Goal: Use online tool/utility: Utilize a website feature to perform a specific function

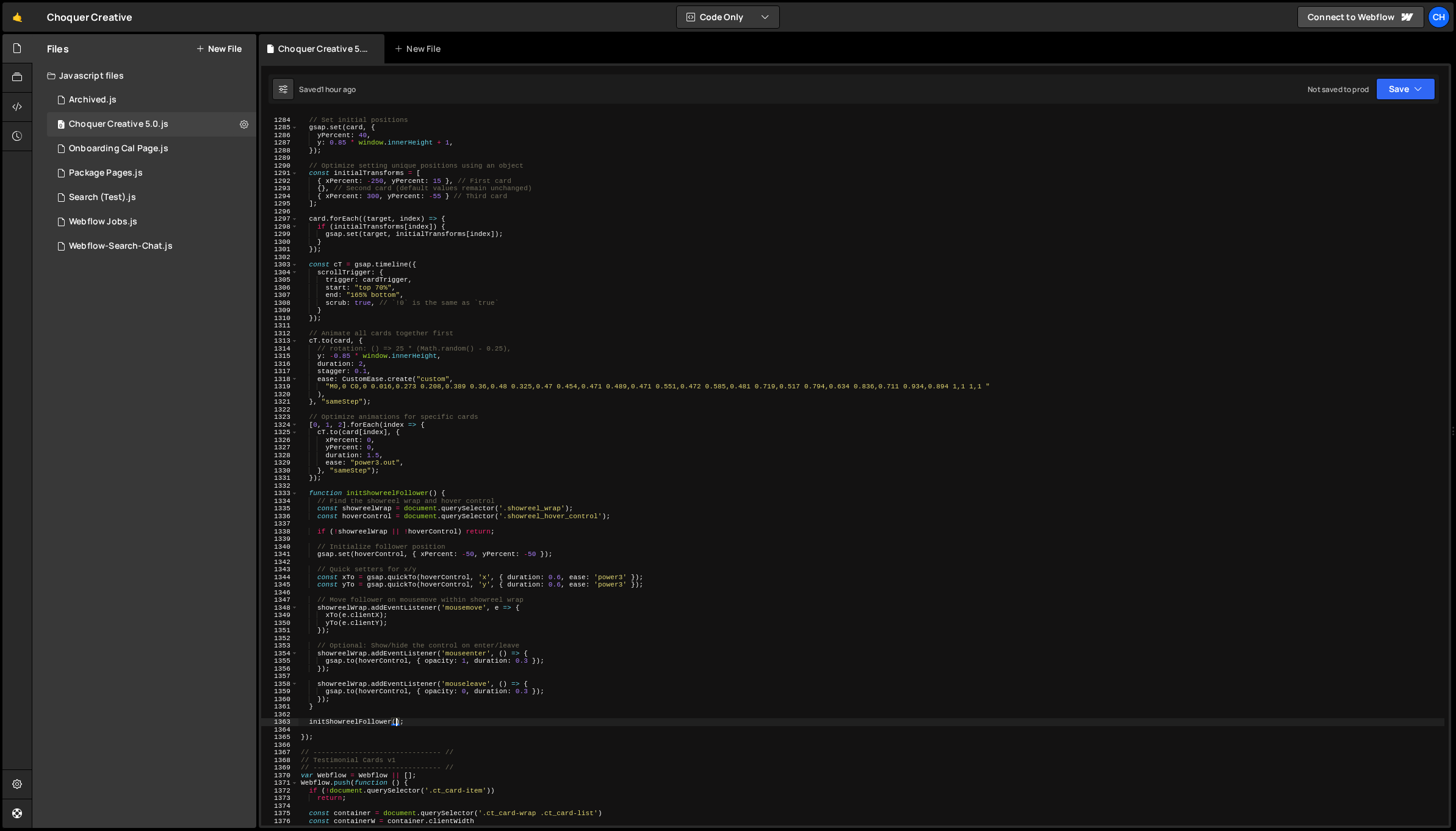
scroll to position [9781, 0]
click at [564, 620] on div "// Set initial positions gsap . set ( card , { yPercent : 40 , y : 0.85 * windo…" at bounding box center [871, 472] width 1146 height 727
click at [379, 722] on div "// Set initial positions gsap . set ( card , { yPercent : 40 , y : 0.85 * windo…" at bounding box center [871, 472] width 1146 height 727
click at [457, 497] on div "// Set initial positions gsap . set ( card , { yPercent : 40 , y : 0.85 * windo…" at bounding box center [871, 472] width 1146 height 727
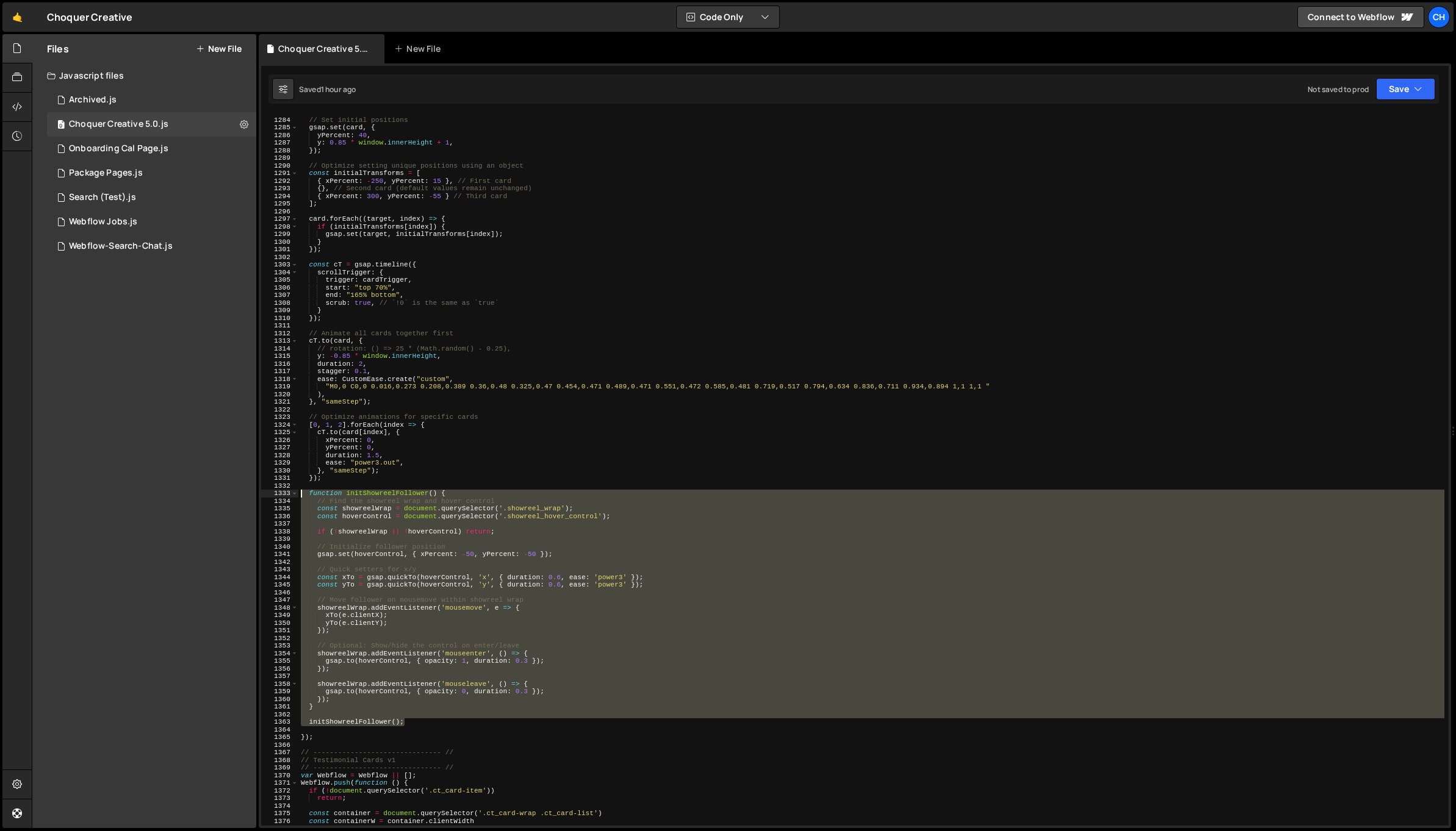
drag, startPoint x: 409, startPoint y: 723, endPoint x: 268, endPoint y: 494, distance: 268.9
click at [268, 494] on div "function initShowreelFollower() { 1283 1284 1285 1286 1287 1288 1289 1290 1291 …" at bounding box center [855, 471] width 1187 height 712
paste textarea "});"
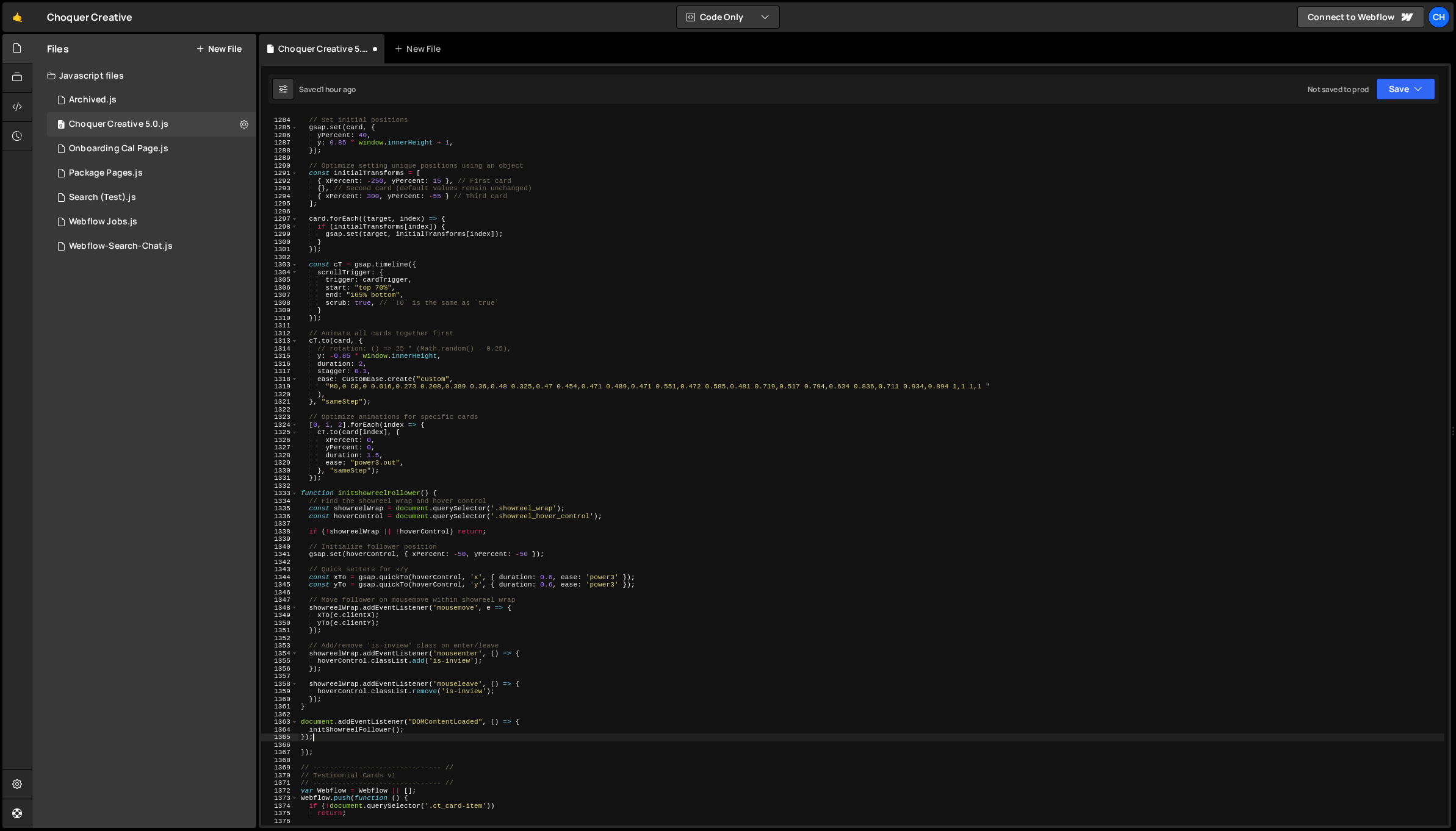
click at [502, 512] on div "// Set initial positions gsap . set ( card , { yPercent : 40 , y : 0.85 * windo…" at bounding box center [871, 472] width 1146 height 727
click at [506, 509] on div "// Set initial positions gsap . set ( card , { yPercent : 40 , y : 0.85 * windo…" at bounding box center [871, 472] width 1146 height 727
click at [504, 507] on div "// Set initial positions gsap . set ( card , { yPercent : 40 , y : 0.85 * windo…" at bounding box center [871, 472] width 1146 height 727
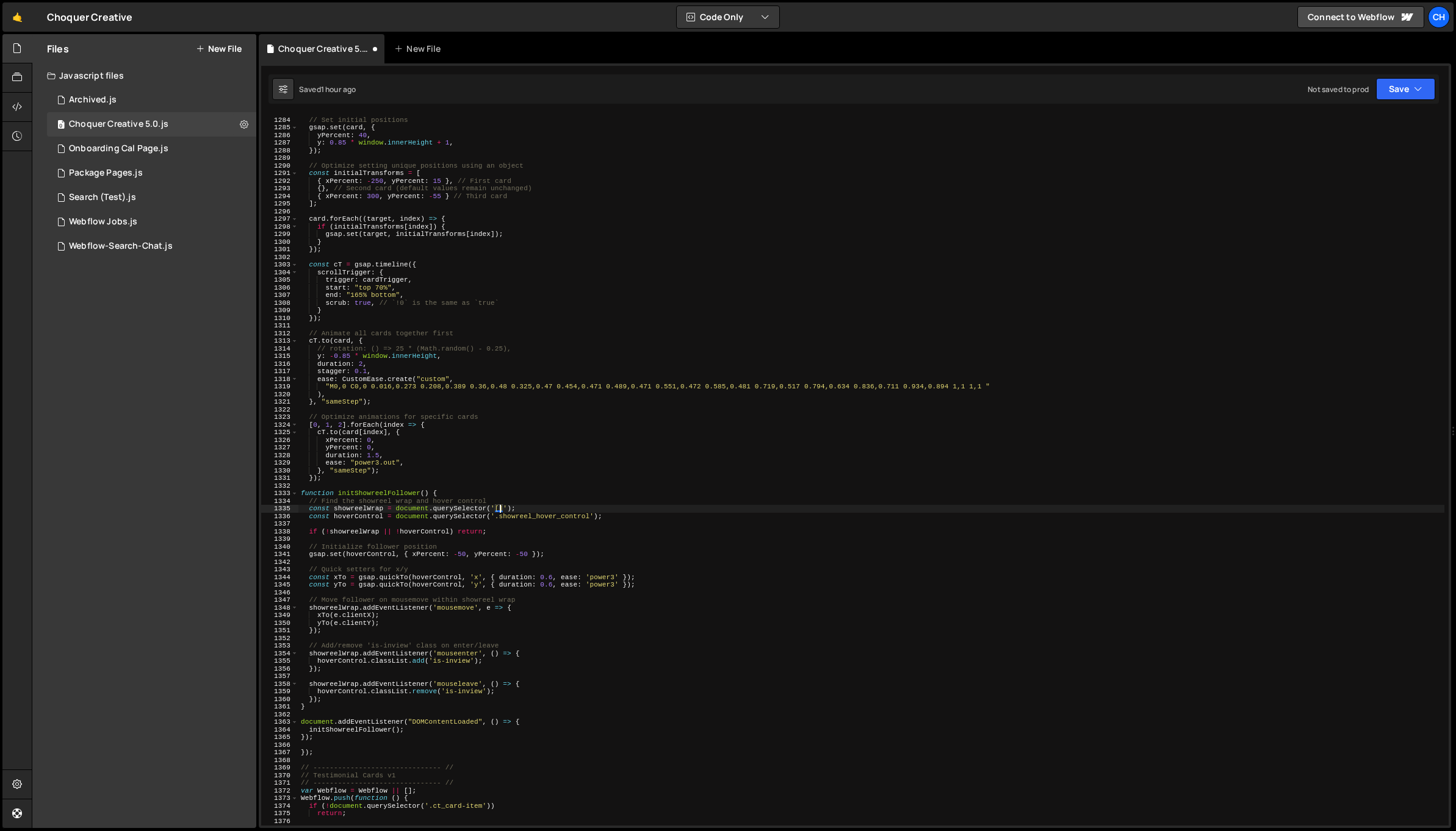
paste textarea "data-gsap"
click at [513, 493] on div "// Set initial positions gsap . set ( card , { yPercent : 40 , y : 0.85 * windo…" at bounding box center [871, 472] width 1146 height 727
type textarea "function initShowreelFollower() {"
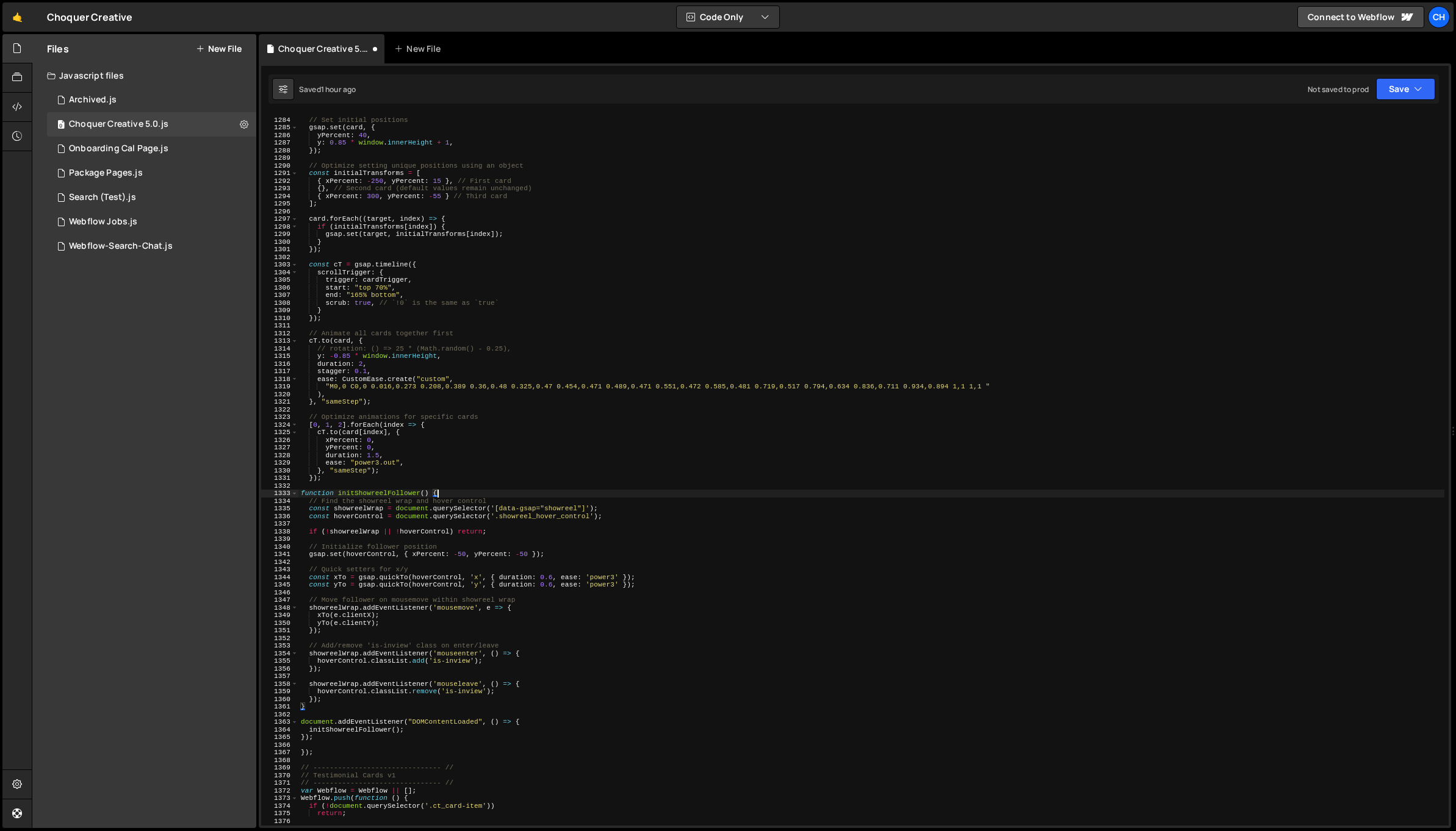
click at [506, 522] on div "// Set initial positions gsap . set ( card , { yPercent : 40 , y : 0.85 * windo…" at bounding box center [871, 472] width 1146 height 727
drag, startPoint x: 495, startPoint y: 518, endPoint x: 590, endPoint y: 513, distance: 95.1
click at [590, 513] on div "// Set initial positions gsap . set ( card , { yPercent : 40 , y : 0.85 * windo…" at bounding box center [871, 472] width 1146 height 727
paste textarea "[data-cursor="showreel" i]"
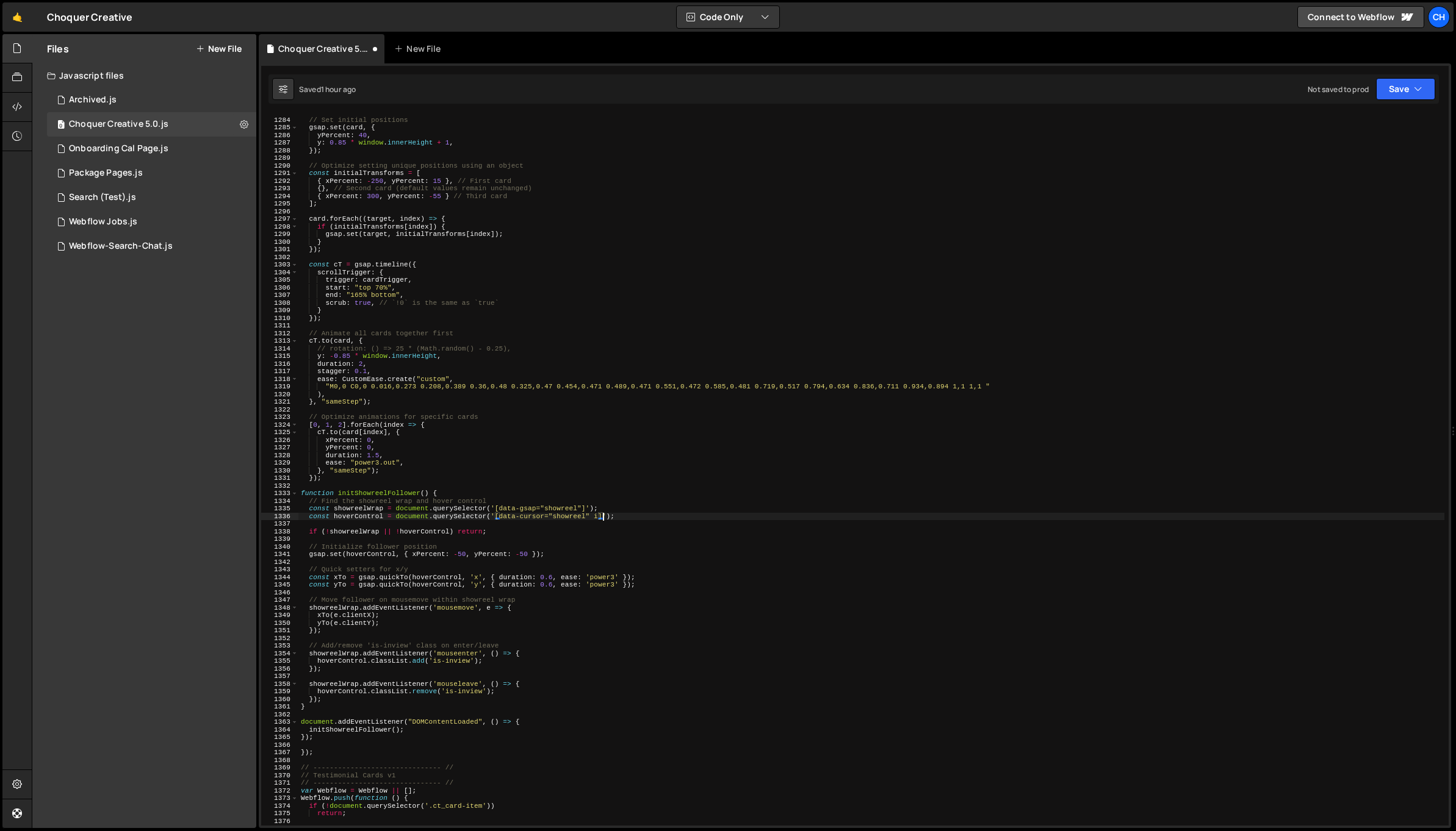
click at [599, 517] on div "// Set initial positions gsap . set ( card , { yPercent : 40 , y : 0.85 * windo…" at bounding box center [871, 472] width 1146 height 727
click at [608, 556] on div "// Set initial positions gsap . set ( card , { yPercent : 40 , y : 0.85 * windo…" at bounding box center [871, 472] width 1146 height 727
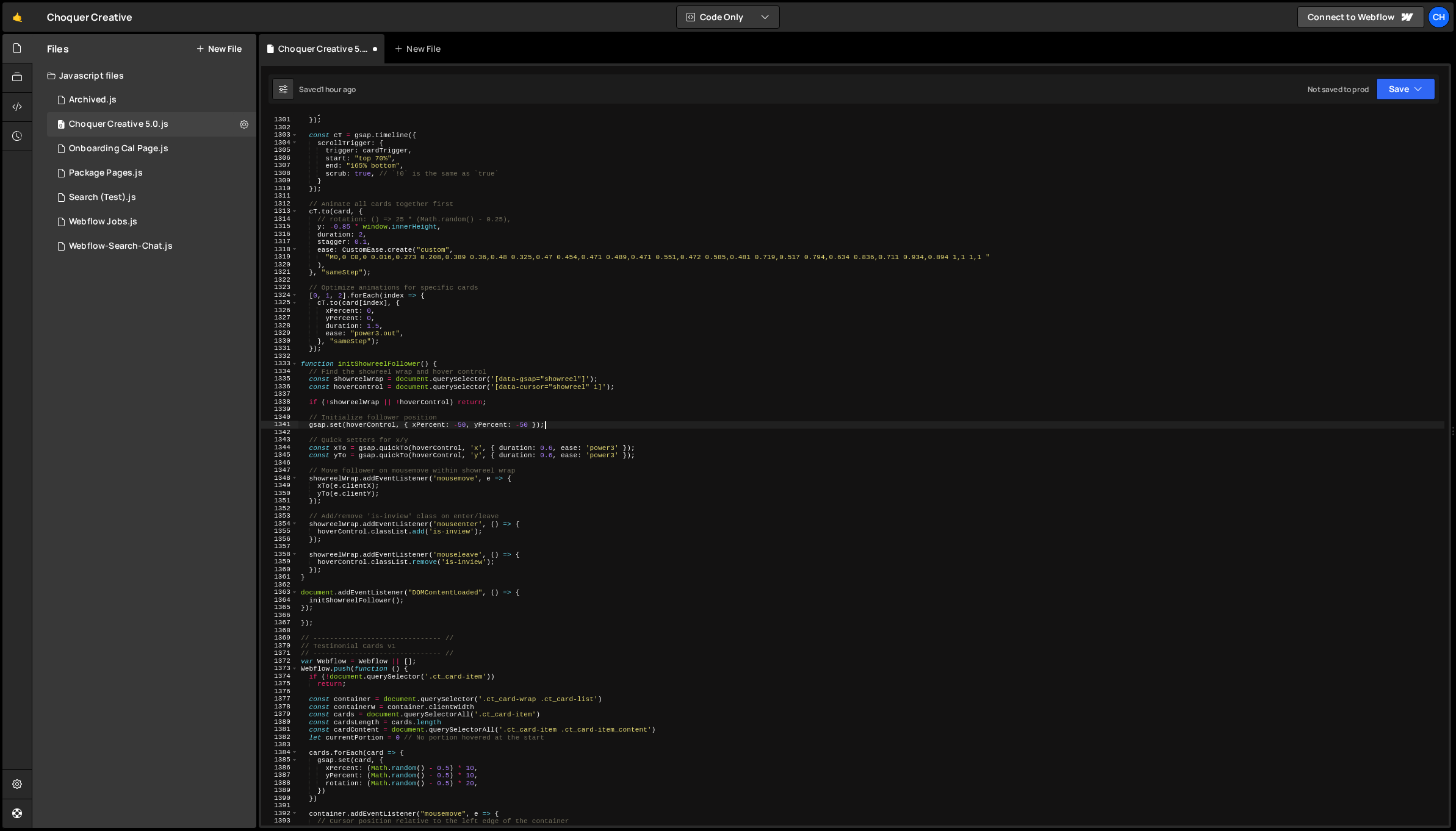
scroll to position [9895, 0]
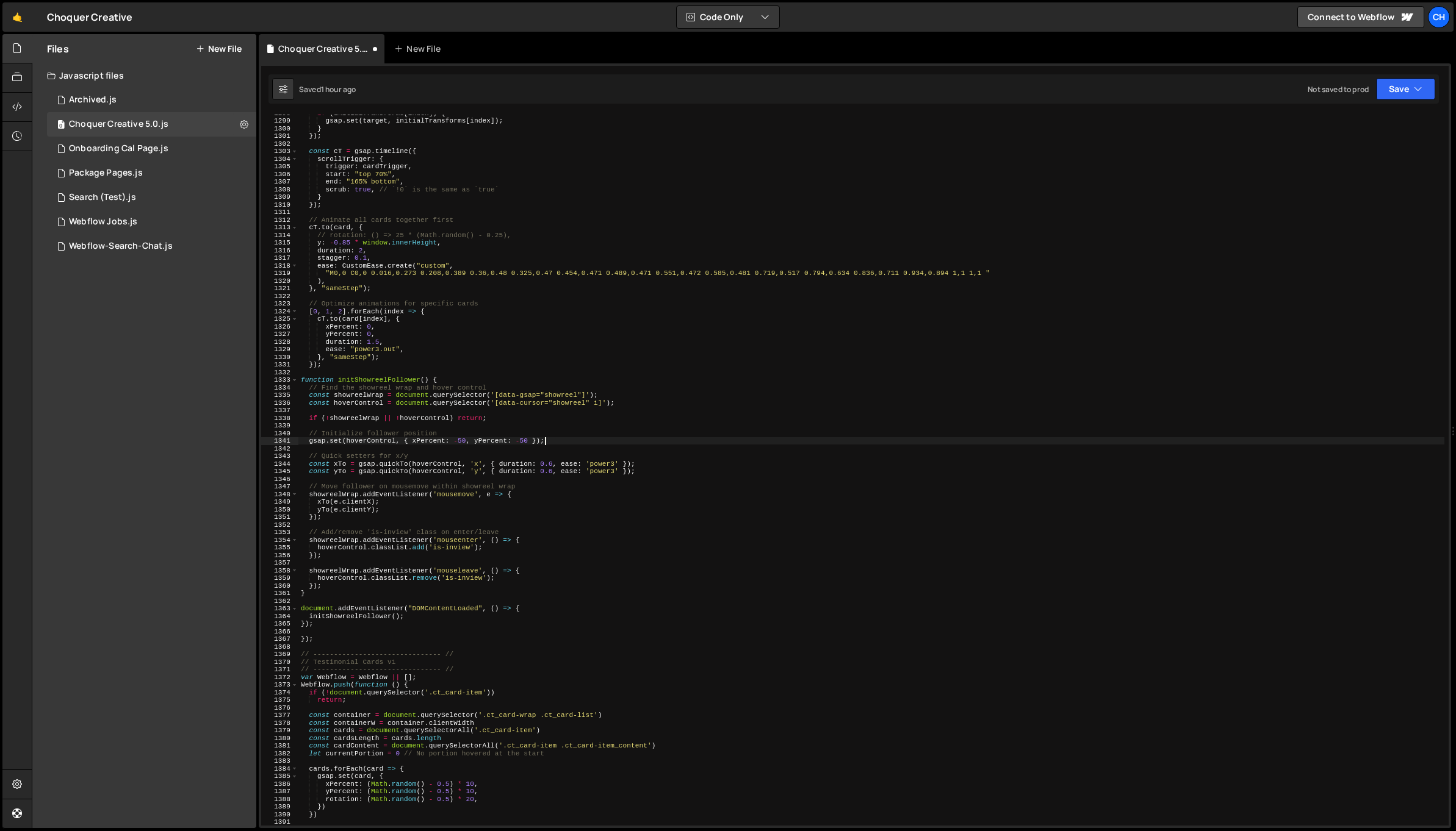
click at [576, 567] on div "if ( initialTransforms [ index ]) { gsap . set ( target , initialTransforms [ i…" at bounding box center [871, 473] width 1146 height 727
click at [383, 627] on div "if ( initialTransforms [ index ]) { gsap . set ( target , initialTransforms [ i…" at bounding box center [871, 473] width 1146 height 727
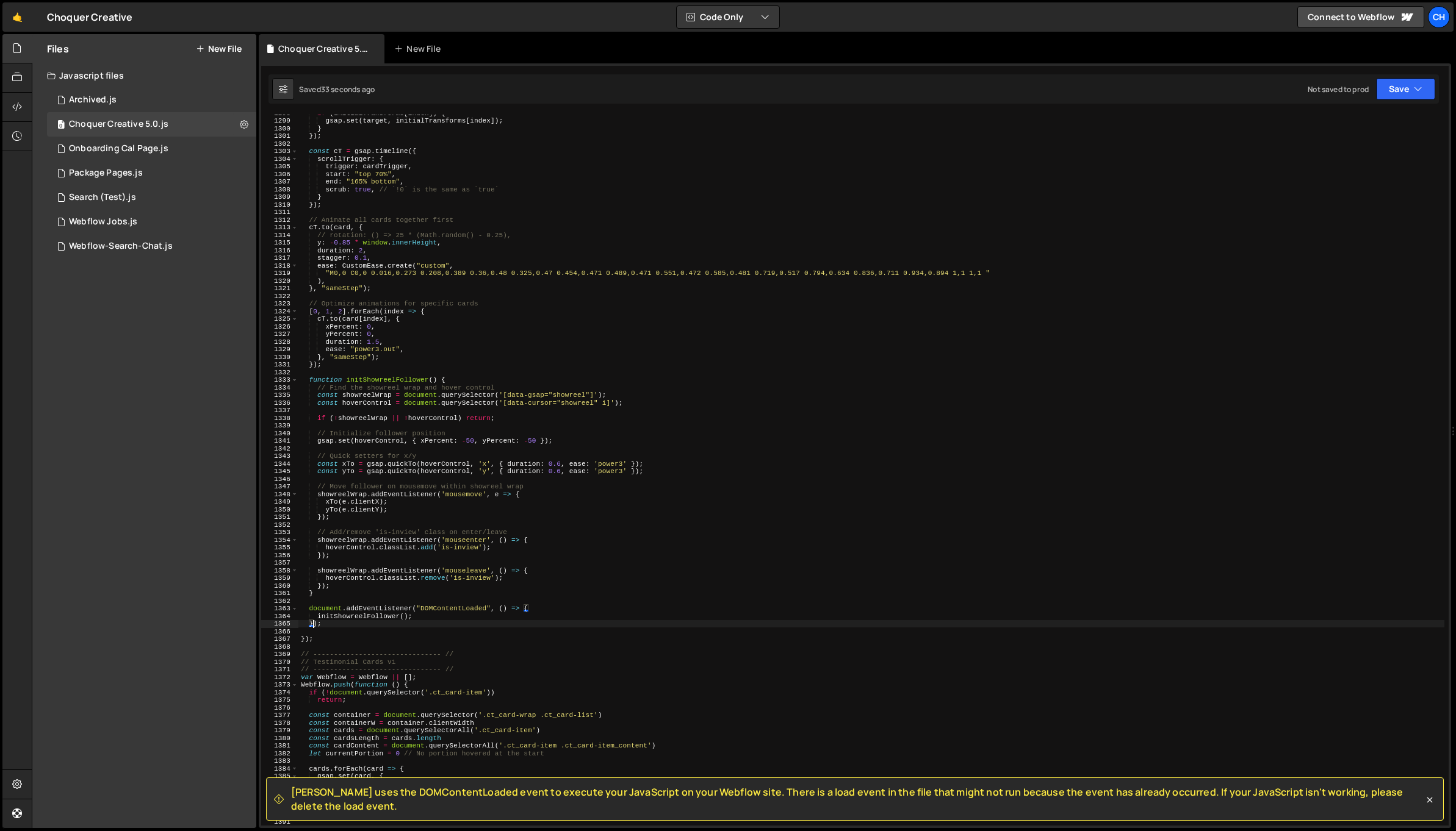
click at [606, 401] on div "if ( initialTransforms [ index ]) { gsap . set ( target , initialTransforms [ i…" at bounding box center [871, 473] width 1146 height 727
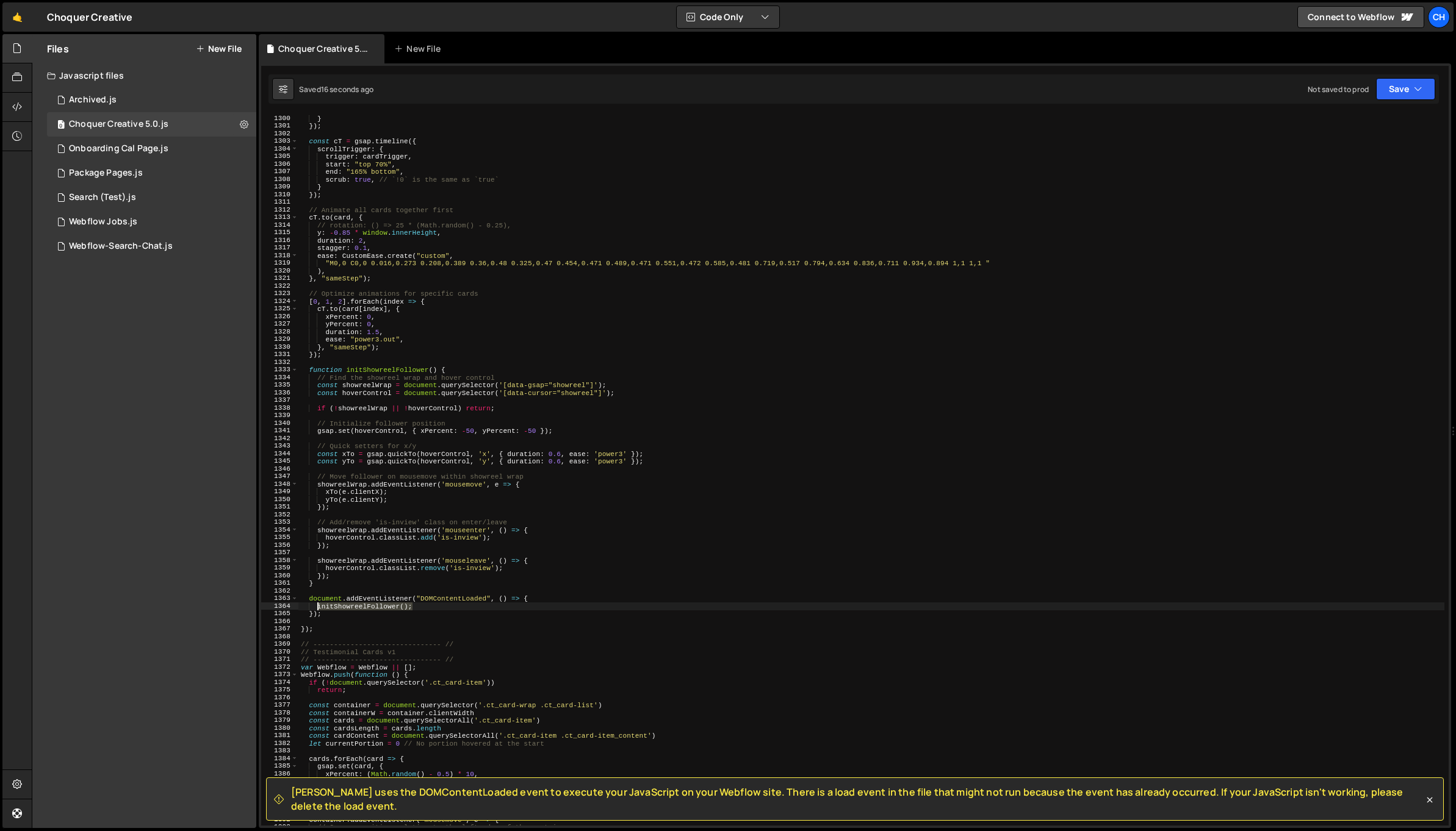
drag, startPoint x: 417, startPoint y: 606, endPoint x: 316, endPoint y: 608, distance: 101.0
click at [316, 608] on div "} }) ; const cT = gsap . timeline ({ scrollTrigger : { trigger : cardTrigger , …" at bounding box center [871, 478] width 1146 height 727
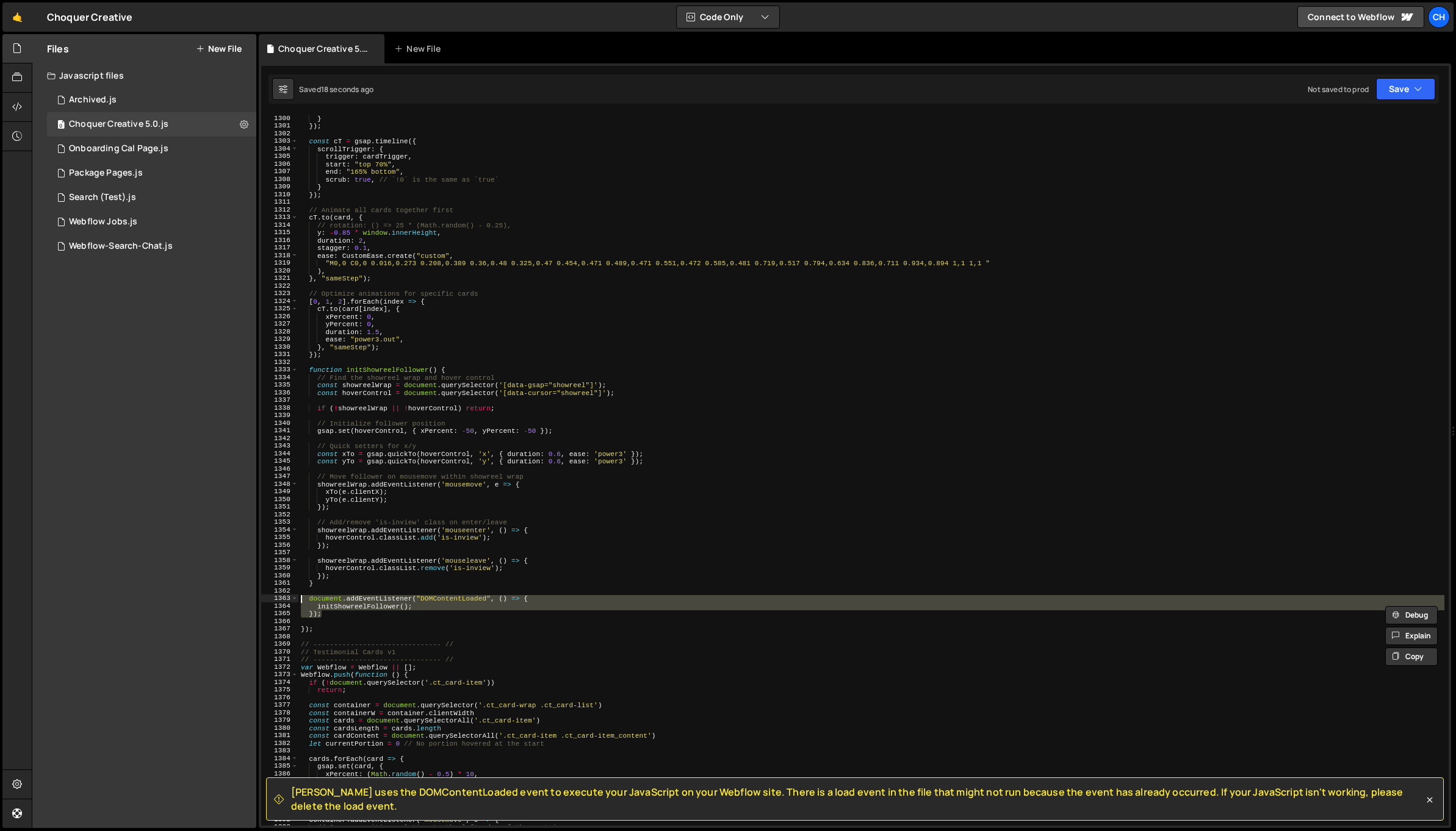
drag, startPoint x: 326, startPoint y: 614, endPoint x: 269, endPoint y: 596, distance: 59.8
click at [269, 596] on div "initShowreelFollower(); 1300 1301 1302 1303 1304 1305 1306 1307 1308 1309 1310 …" at bounding box center [855, 471] width 1187 height 712
paste textarea
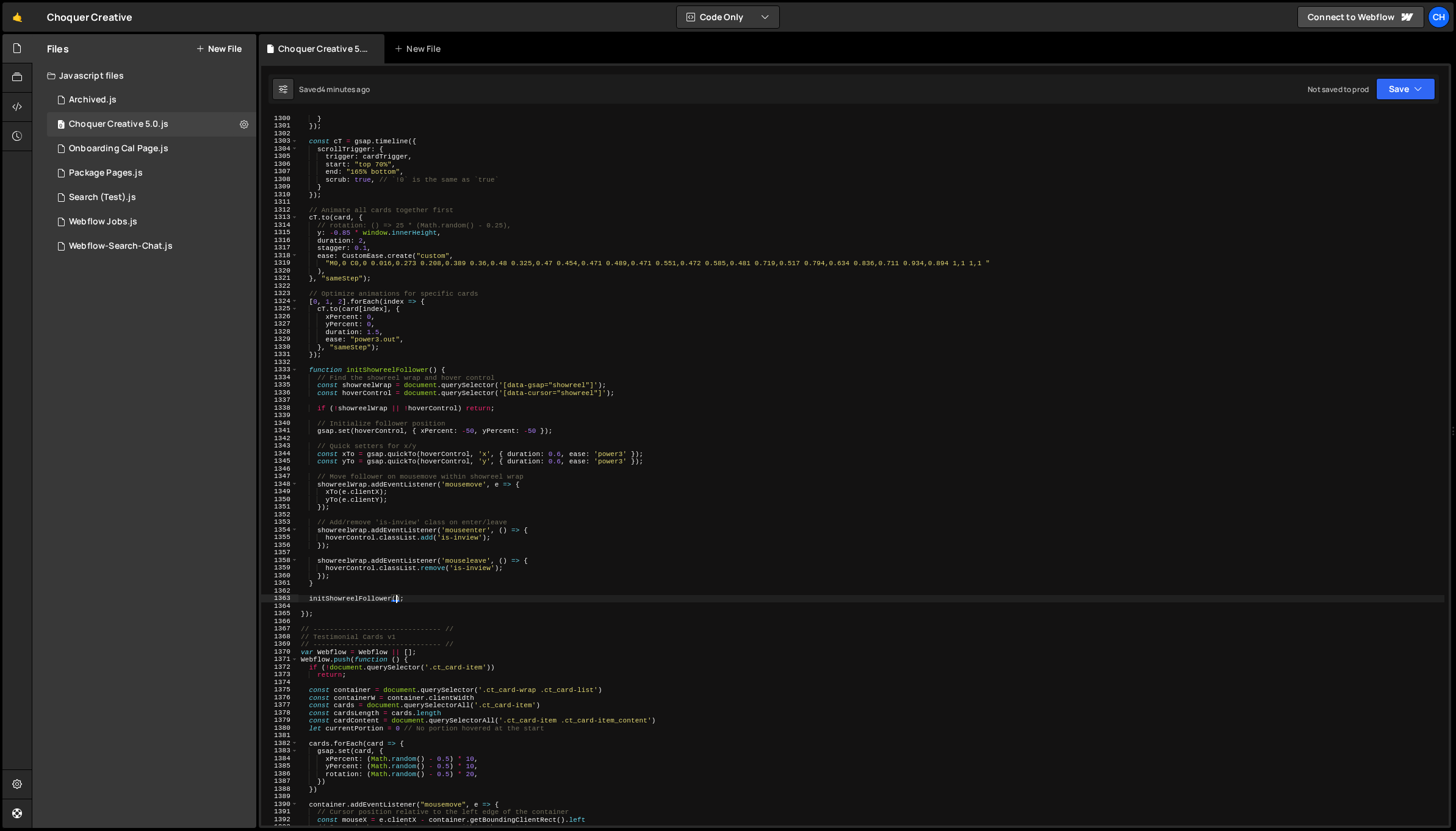
click at [432, 425] on div "} }) ; const cT = gsap . timeline ({ scrollTrigger : { trigger : cardTrigger , …" at bounding box center [871, 478] width 1146 height 727
click at [461, 450] on div "} }) ; const cT = gsap . timeline ({ scrollTrigger : { trigger : cardTrigger , …" at bounding box center [871, 478] width 1146 height 727
click at [484, 479] on div "} }) ; const cT = gsap . timeline ({ scrollTrigger : { trigger : cardTrigger , …" at bounding box center [871, 478] width 1146 height 727
click at [522, 485] on div "} }) ; const cT = gsap . timeline ({ scrollTrigger : { trigger : cardTrigger , …" at bounding box center [871, 478] width 1146 height 727
click at [539, 483] on div "} }) ; const cT = gsap . timeline ({ scrollTrigger : { trigger : cardTrigger , …" at bounding box center [871, 478] width 1146 height 727
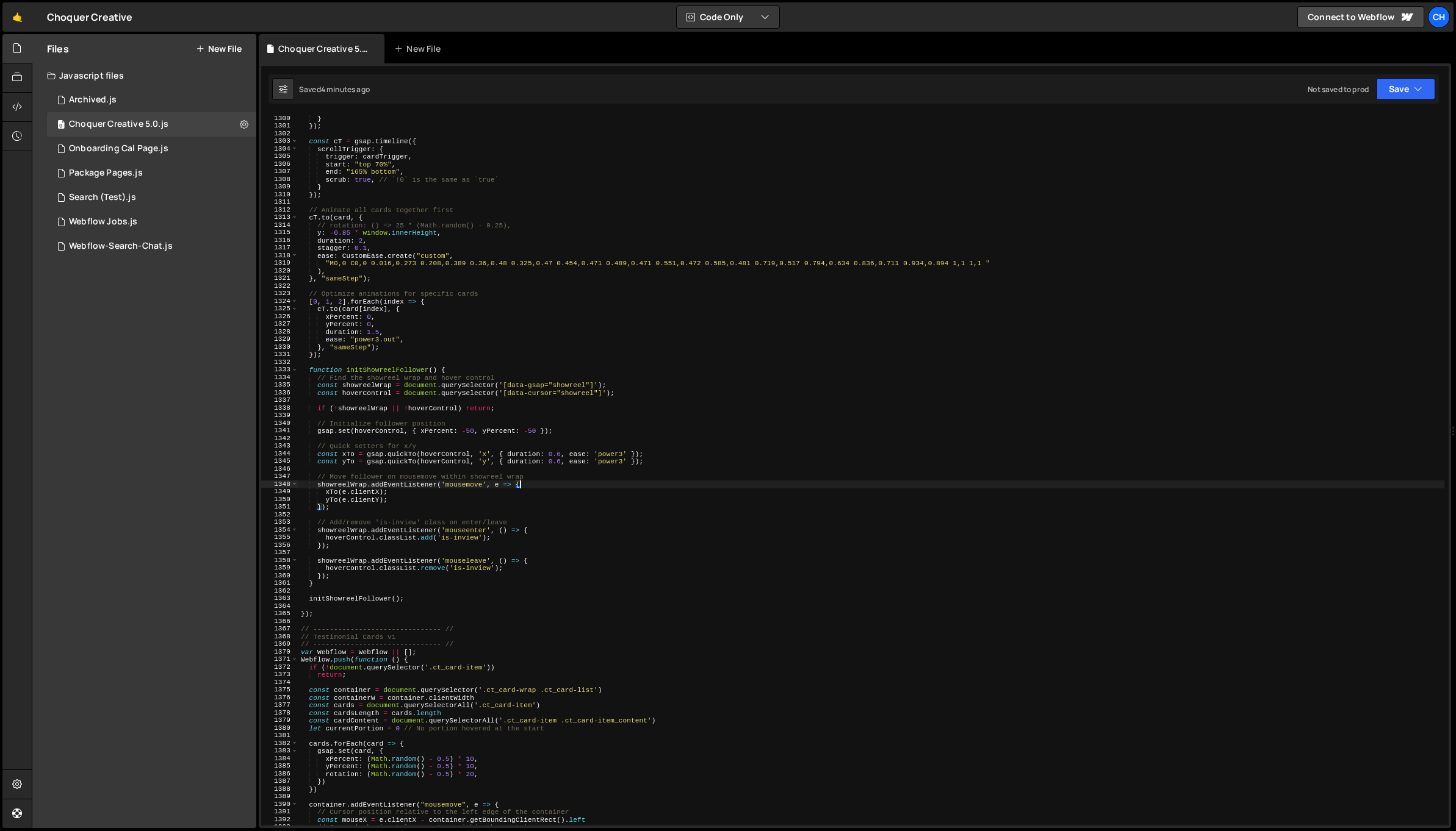
click at [541, 488] on div "} }) ; const cT = gsap . timeline ({ scrollTrigger : { trigger : cardTrigger , …" at bounding box center [871, 478] width 1146 height 727
click at [539, 482] on div "} }) ; const cT = gsap . timeline ({ scrollTrigger : { trigger : cardTrigger , …" at bounding box center [871, 478] width 1146 height 727
click at [350, 483] on div "} }) ; const cT = gsap . timeline ({ scrollTrigger : { trigger : cardTrigger , …" at bounding box center [871, 478] width 1146 height 727
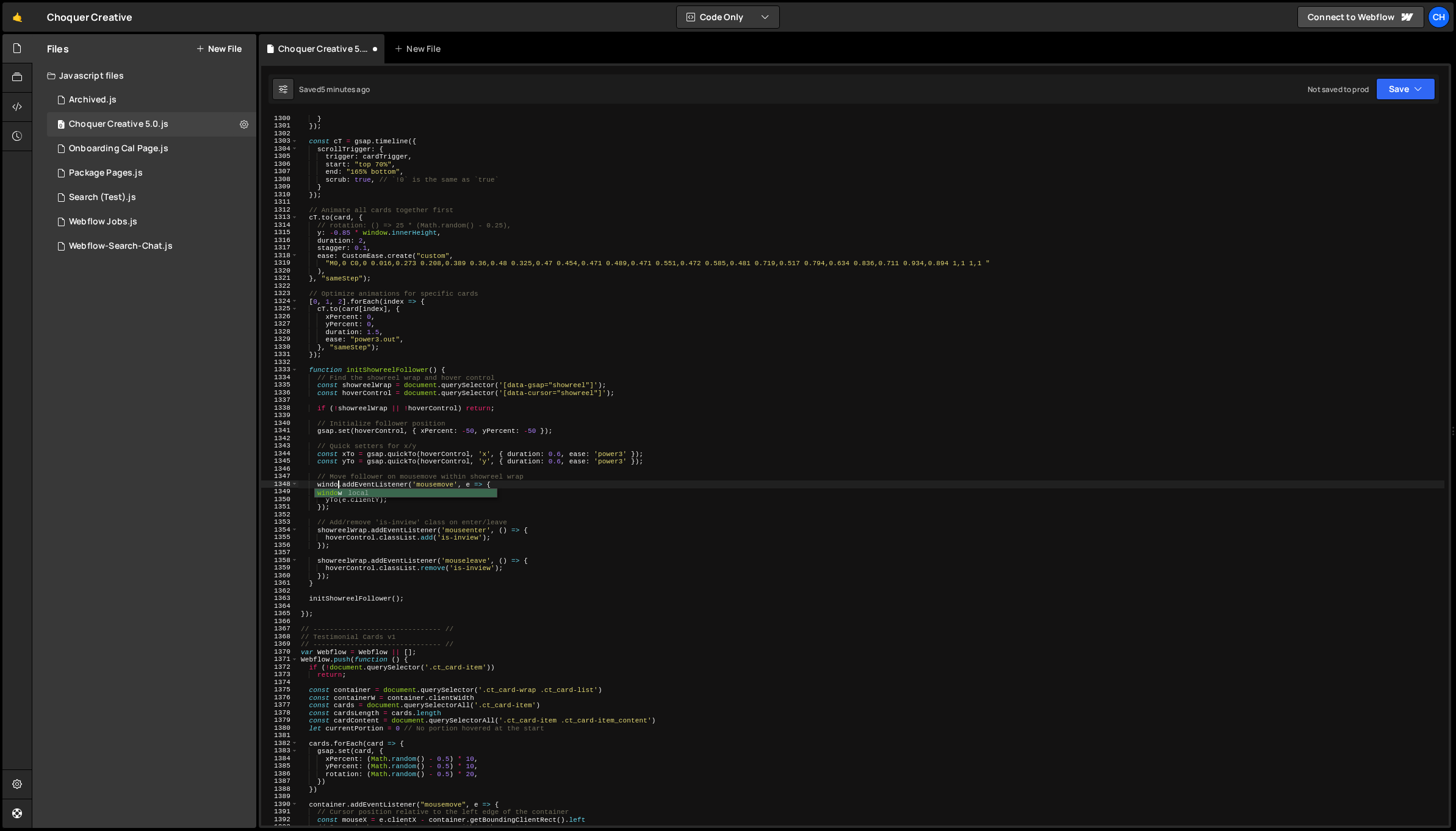
scroll to position [0, 3]
click at [418, 506] on div "} }) ; const cT = gsap . timeline ({ scrollTrigger : { trigger : cardTrigger , …" at bounding box center [871, 478] width 1146 height 727
click at [561, 452] on div "} }) ; const cT = gsap . timeline ({ scrollTrigger : { trigger : cardTrigger , …" at bounding box center [871, 478] width 1146 height 727
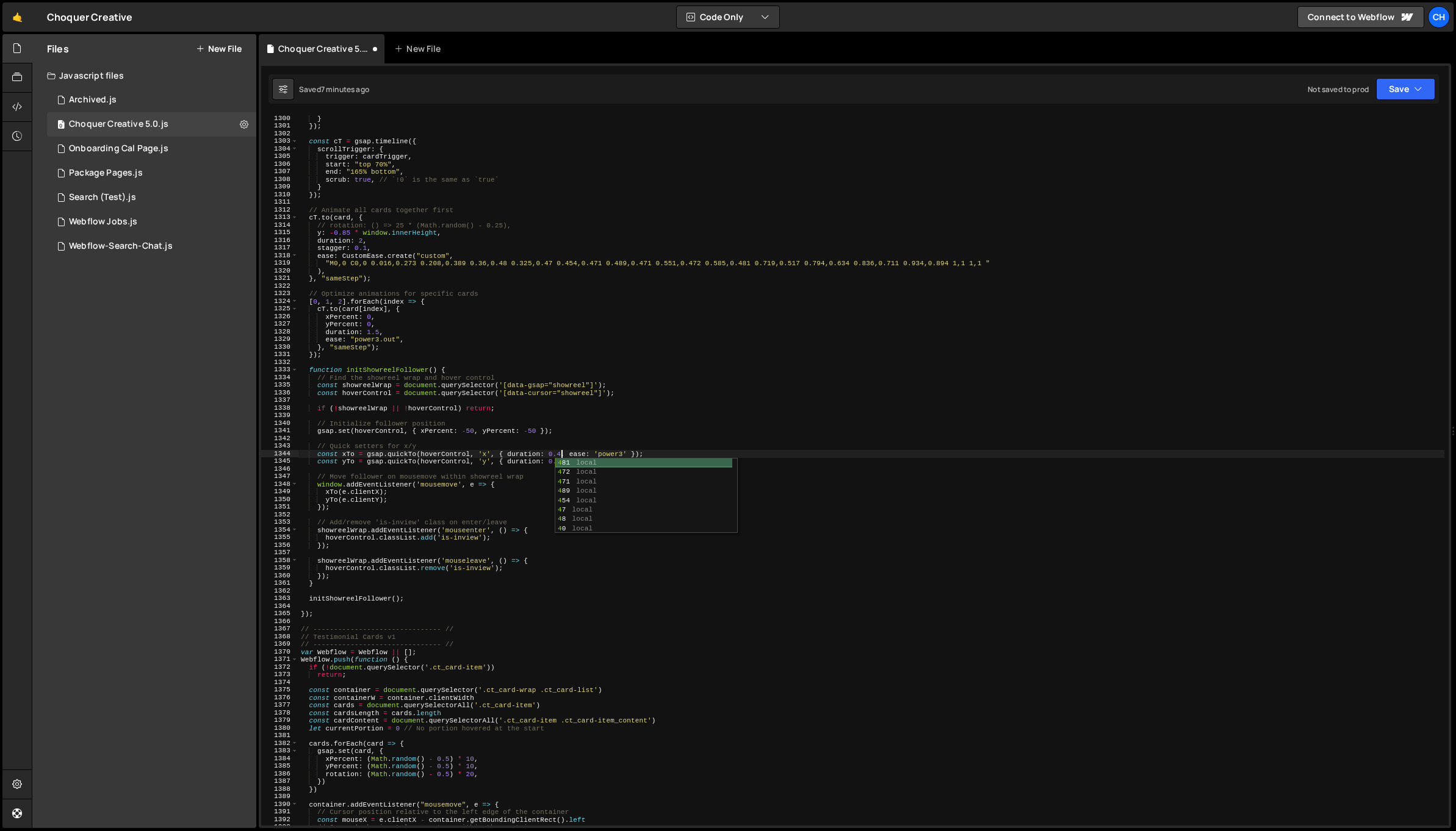
click at [560, 459] on div "4 81 local 4 72 local 4 71 local 4 89 local 4 54 local 4 7 local 4 8 local 4 0 …" at bounding box center [646, 506] width 182 height 94
drag, startPoint x: 558, startPoint y: 453, endPoint x: 569, endPoint y: 451, distance: 11.2
click at [569, 451] on div "} }) ; const cT = gsap . timeline ({ scrollTrigger : { trigger : cardTrigger , …" at bounding box center [871, 478] width 1146 height 727
click at [545, 460] on div "} }) ; const cT = gsap . timeline ({ scrollTrigger : { trigger : cardTrigger , …" at bounding box center [871, 478] width 1146 height 727
click at [562, 460] on div "} }) ; const cT = gsap . timeline ({ scrollTrigger : { trigger : cardTrigger , …" at bounding box center [871, 478] width 1146 height 727
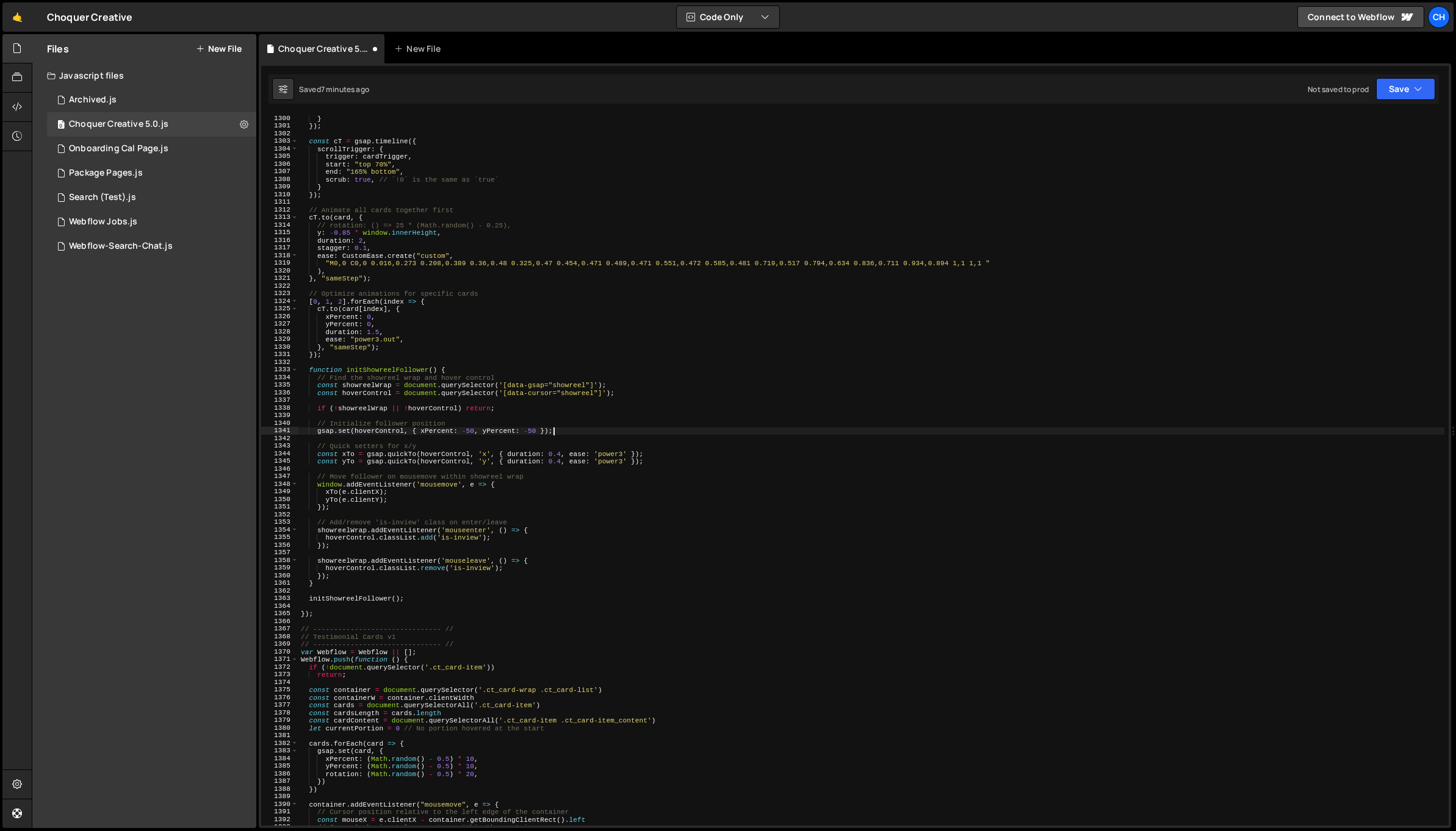
click at [575, 434] on div "} }) ; const cT = gsap . timeline ({ scrollTrigger : { trigger : cardTrigger , …" at bounding box center [871, 478] width 1146 height 727
click at [561, 451] on div "} }) ; const cT = gsap . timeline ({ scrollTrigger : { trigger : cardTrigger , …" at bounding box center [871, 478] width 1146 height 727
type textarea "const xTo = gsap.quickTo(hoverControl, 'x', { duration: 0.6, ease: 'power3' });"
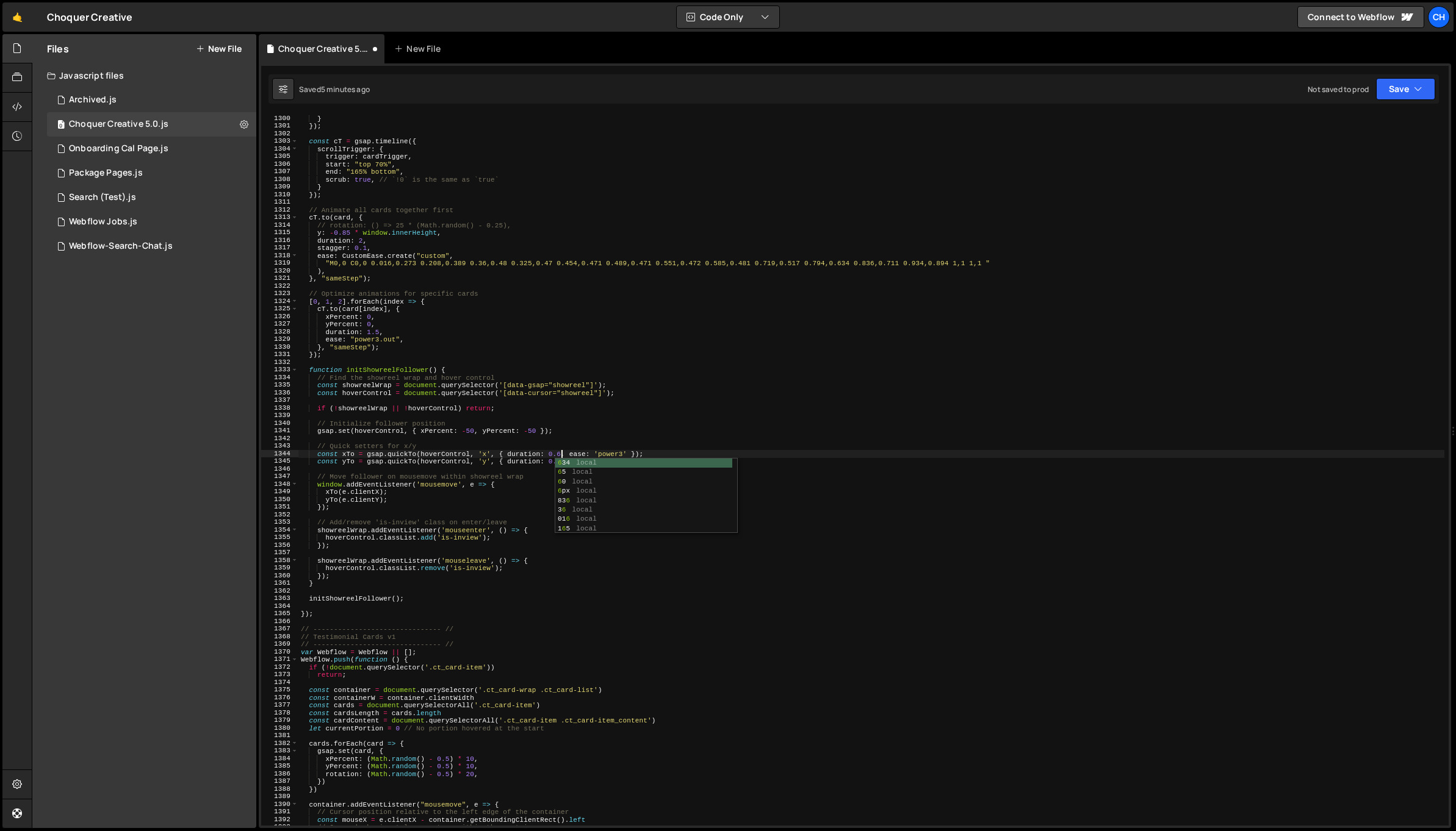
click at [556, 437] on div "} }) ; const cT = gsap . timeline ({ scrollTrigger : { trigger : cardTrigger , …" at bounding box center [871, 478] width 1146 height 727
click at [562, 462] on div "} }) ; const cT = gsap . timeline ({ scrollTrigger : { trigger : cardTrigger , …" at bounding box center [871, 478] width 1146 height 727
type textarea "const yTo = gsap.quickTo(hoverControl, 'y', { duration: 0.6, ease: 'power3' });"
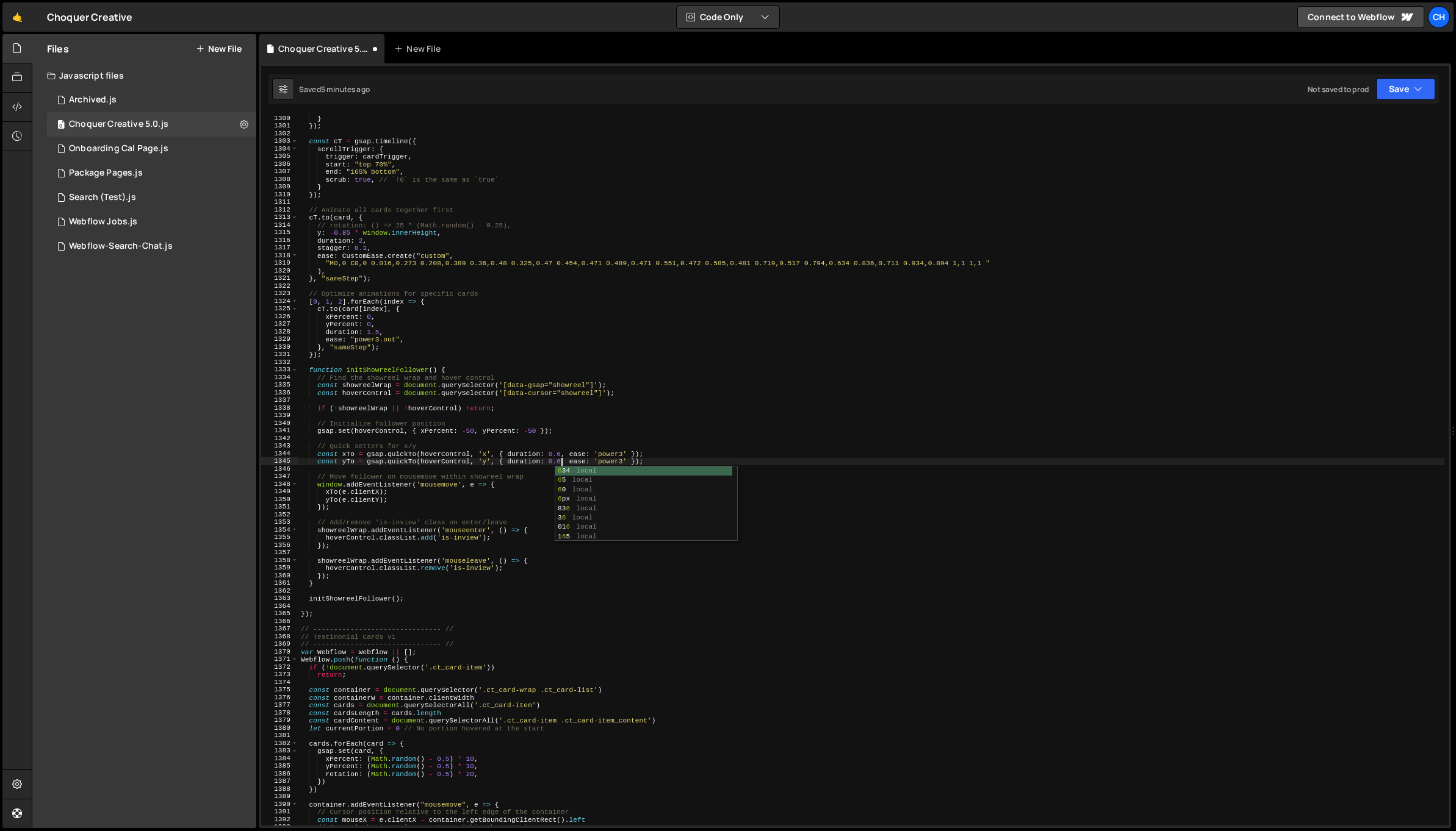
click at [557, 438] on div "} }) ; const cT = gsap . timeline ({ scrollTrigger : { trigger : cardTrigger , …" at bounding box center [871, 478] width 1146 height 727
click at [468, 429] on div "} }) ; const cT = gsap . timeline ({ scrollTrigger : { trigger : cardTrigger , …" at bounding box center [871, 478] width 1146 height 727
click at [466, 429] on div "} }) ; const cT = gsap . timeline ({ scrollTrigger : { trigger : cardTrigger , …" at bounding box center [871, 471] width 1146 height 712
drag, startPoint x: 466, startPoint y: 430, endPoint x: 474, endPoint y: 429, distance: 8.1
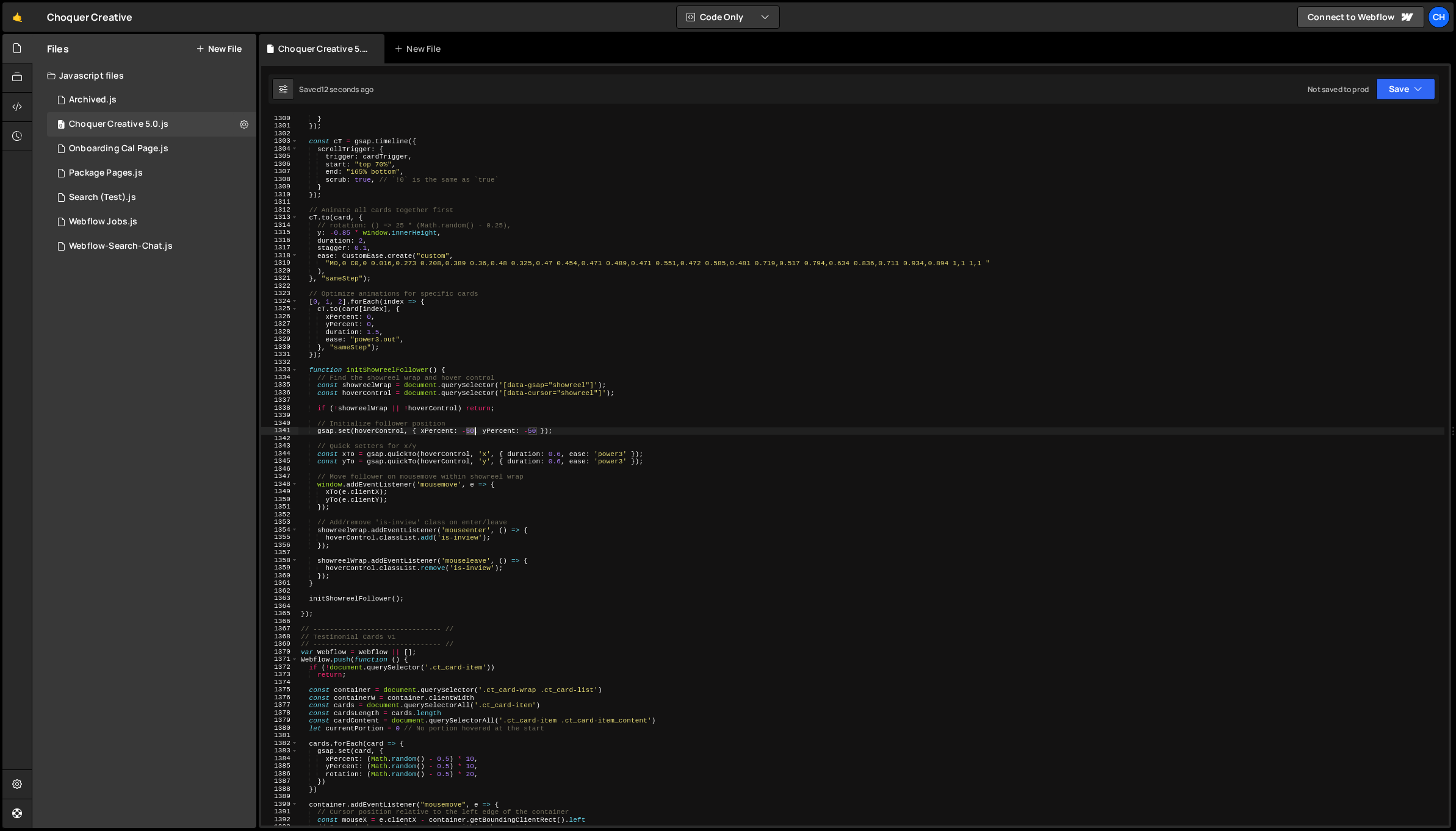
click at [474, 429] on div "} }) ; const cT = gsap . timeline ({ scrollTrigger : { trigger : cardTrigger , …" at bounding box center [871, 478] width 1146 height 727
click at [537, 429] on div "} }) ; const cT = gsap . timeline ({ scrollTrigger : { trigger : cardTrigger , …" at bounding box center [871, 478] width 1146 height 727
drag, startPoint x: 528, startPoint y: 429, endPoint x: 537, endPoint y: 429, distance: 9.0
click at [537, 429] on div "} }) ; const cT = gsap . timeline ({ scrollTrigger : { trigger : cardTrigger , …" at bounding box center [871, 478] width 1146 height 727
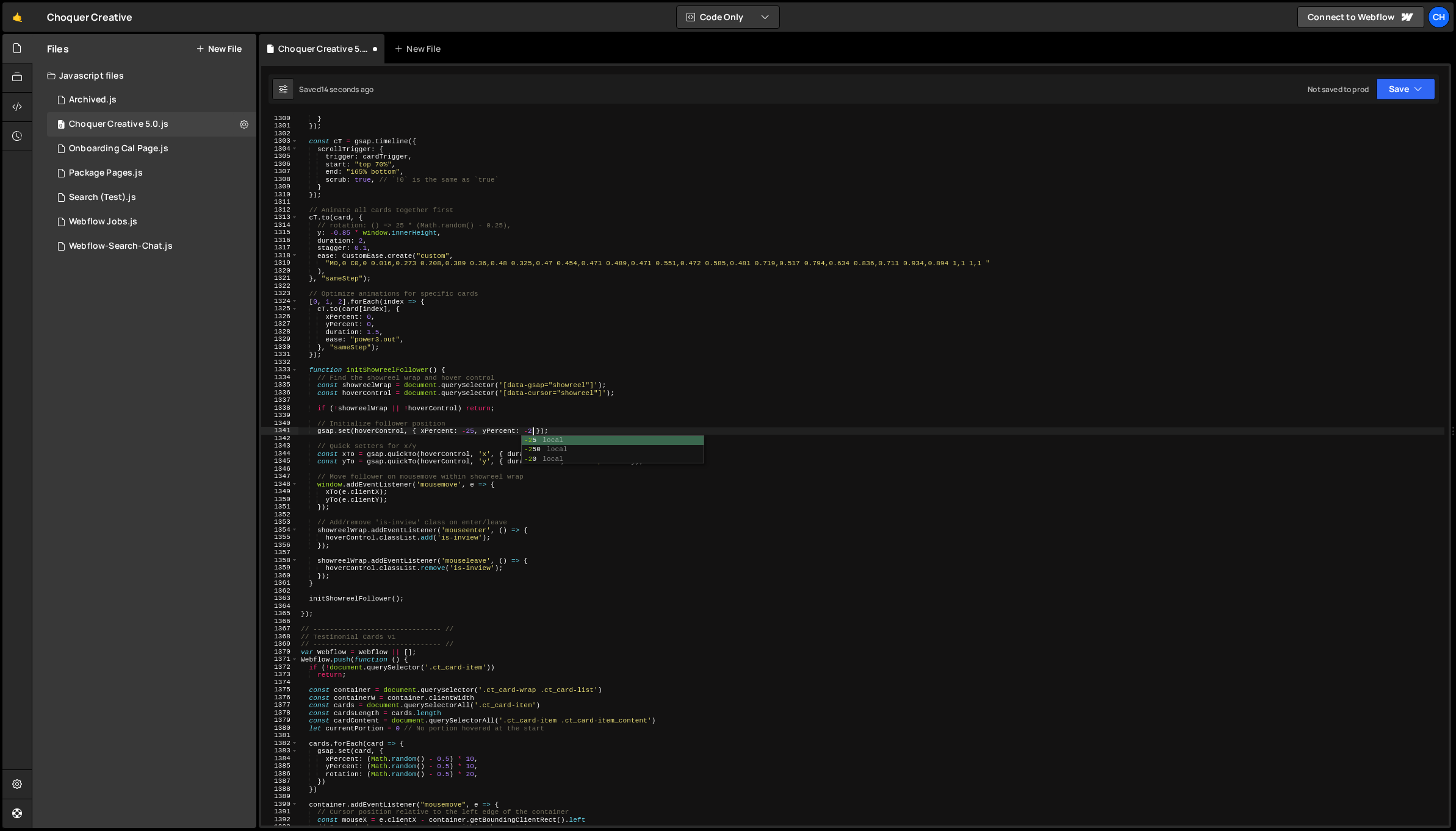
type textarea "gsap.set(hoverControl, { xPercent: -25, yPercent: -25 });"
click at [611, 415] on div "} }) ; const cT = gsap . timeline ({ scrollTrigger : { trigger : cardTrigger , …" at bounding box center [871, 478] width 1146 height 727
click at [470, 434] on div "} }) ; const cT = gsap . timeline ({ scrollTrigger : { trigger : cardTrigger , …" at bounding box center [871, 478] width 1146 height 727
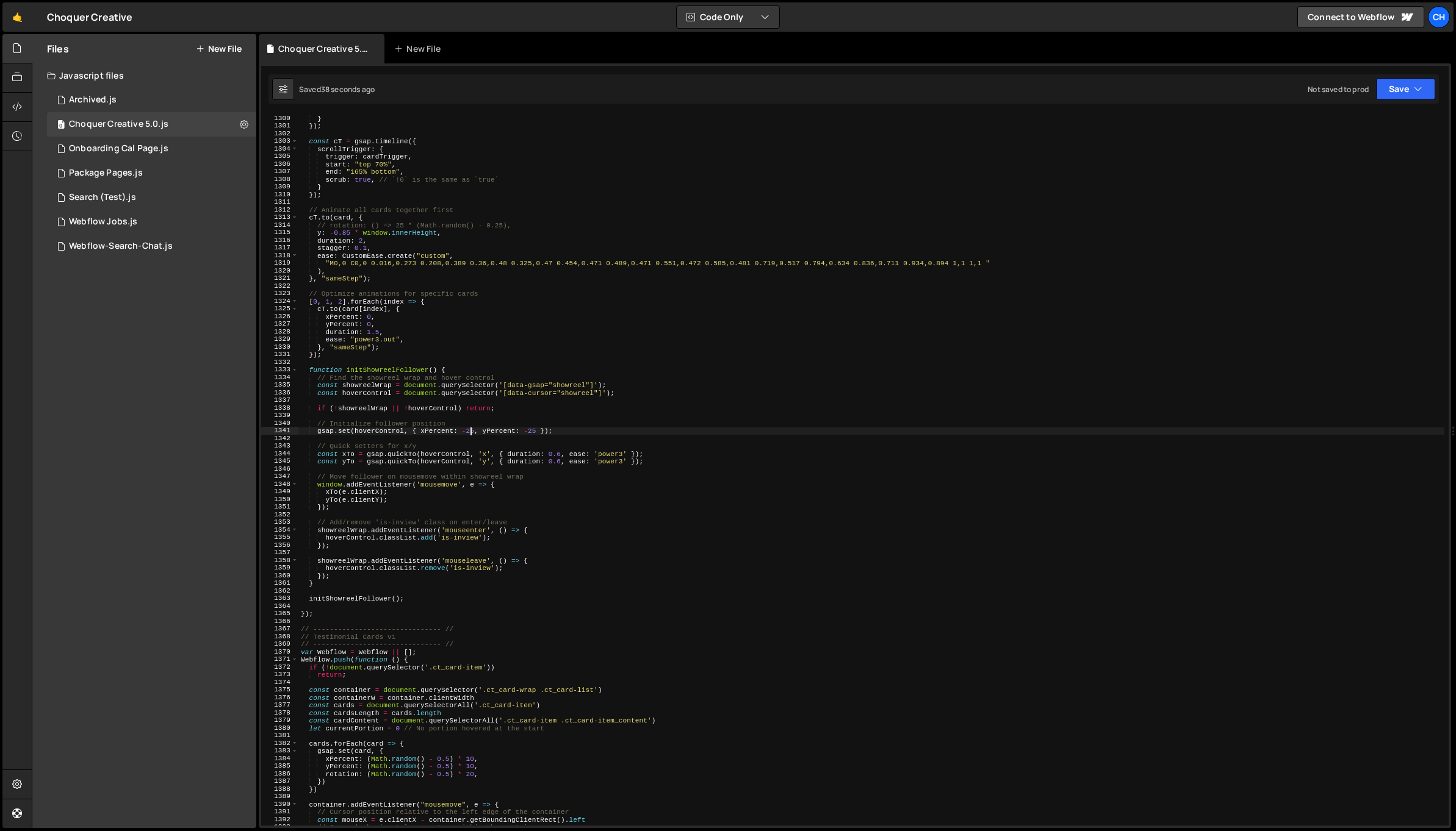
click at [470, 434] on div "} }) ; const cT = gsap . timeline ({ scrollTrigger : { trigger : cardTrigger , …" at bounding box center [871, 478] width 1146 height 727
click at [526, 421] on div "} }) ; const cT = gsap . timeline ({ scrollTrigger : { trigger : cardTrigger , …" at bounding box center [871, 478] width 1146 height 727
click at [524, 427] on div "} }) ; const cT = gsap . timeline ({ scrollTrigger : { trigger : cardTrigger , …" at bounding box center [871, 478] width 1146 height 727
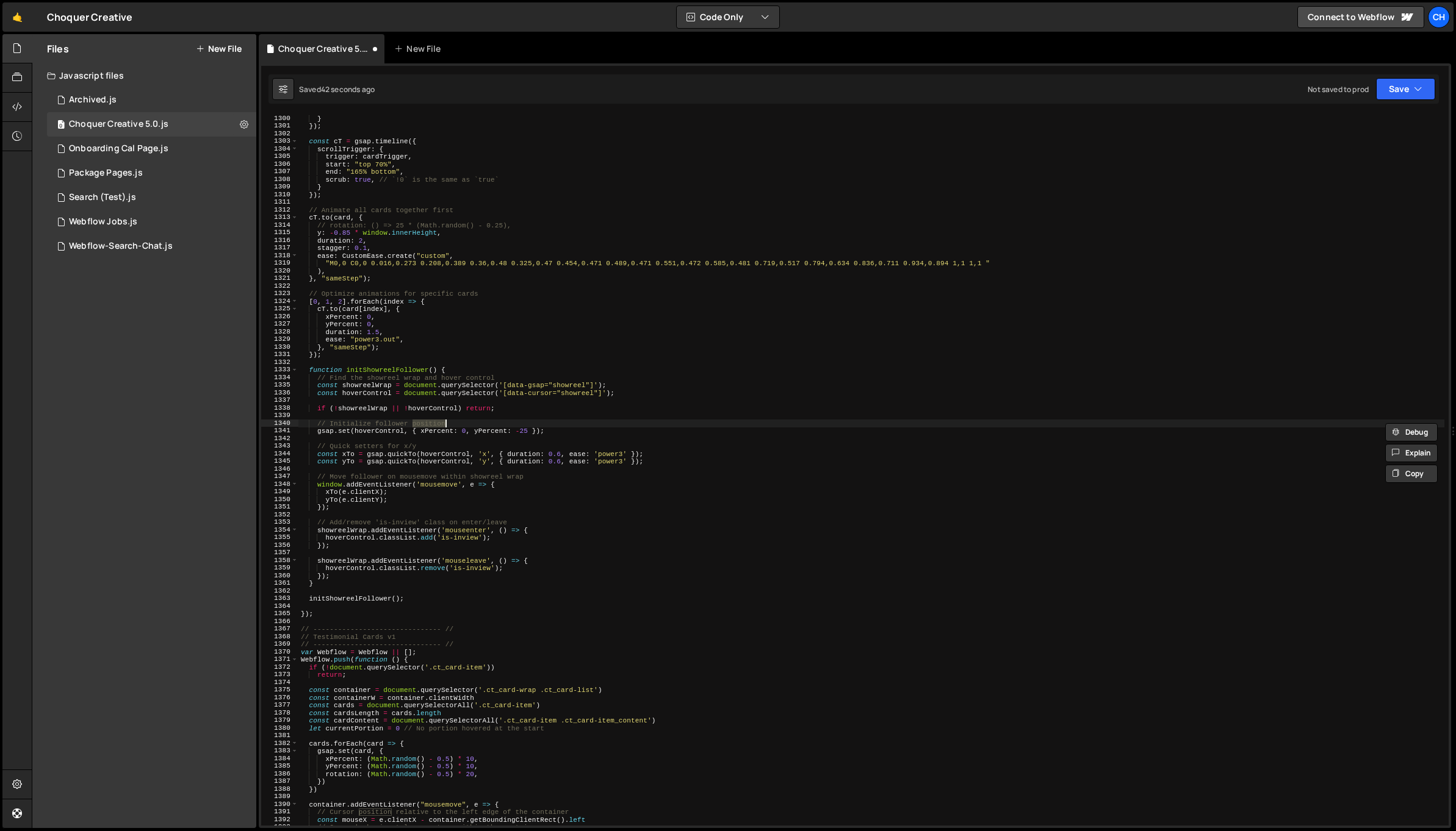
click at [526, 429] on div "} }) ; const cT = gsap . timeline ({ scrollTrigger : { trigger : cardTrigger , …" at bounding box center [871, 478] width 1146 height 727
click at [328, 485] on div "} }) ; const cT = gsap . timeline ({ scrollTrigger : { trigger : cardTrigger , …" at bounding box center [871, 478] width 1146 height 727
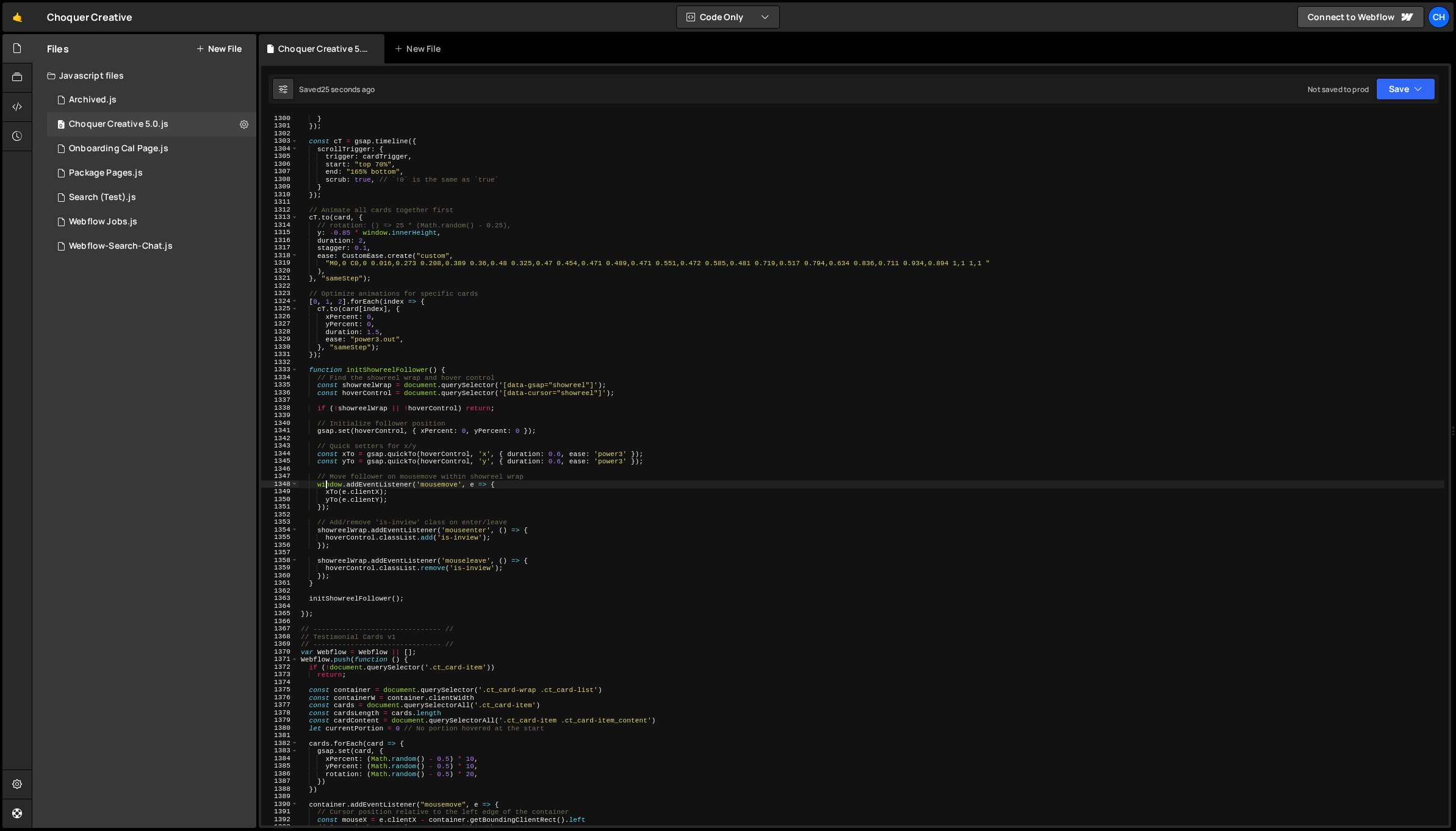
click at [328, 485] on div "} }) ; const cT = gsap . timeline ({ scrollTrigger : { trigger : cardTrigger , …" at bounding box center [871, 478] width 1146 height 727
click at [366, 389] on div "} }) ; const cT = gsap . timeline ({ scrollTrigger : { trigger : cardTrigger , …" at bounding box center [871, 478] width 1146 height 727
click at [330, 485] on div "} }) ; const cT = gsap . timeline ({ scrollTrigger : { trigger : cardTrigger , …" at bounding box center [871, 478] width 1146 height 727
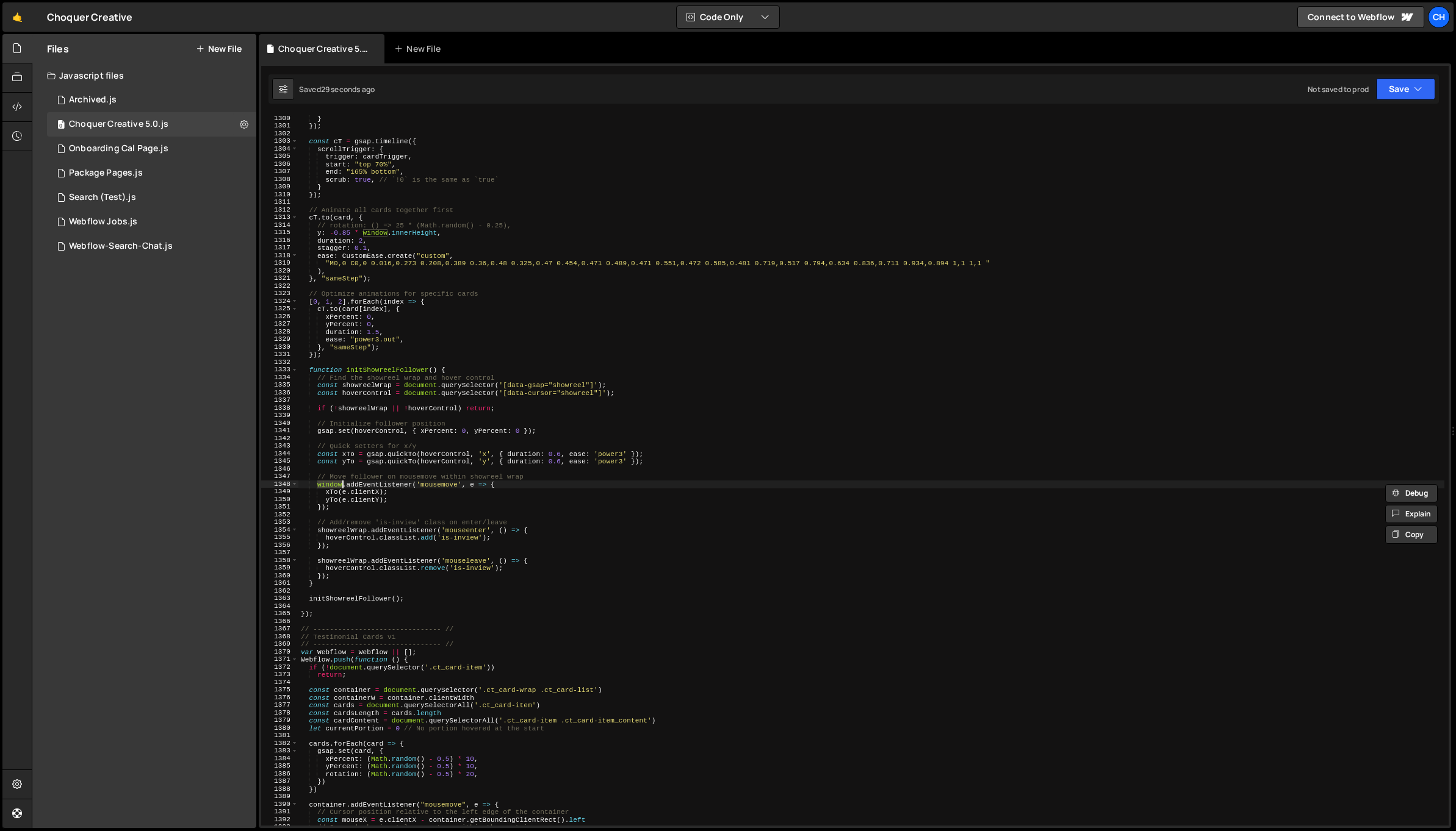
paste textarea "showreelWrap"
type textarea "showreelWrap.addEventListener('mousemove', e => {"
click at [377, 471] on div "} }) ; const cT = gsap . timeline ({ scrollTrigger : { trigger : cardTrigger , …" at bounding box center [871, 478] width 1146 height 727
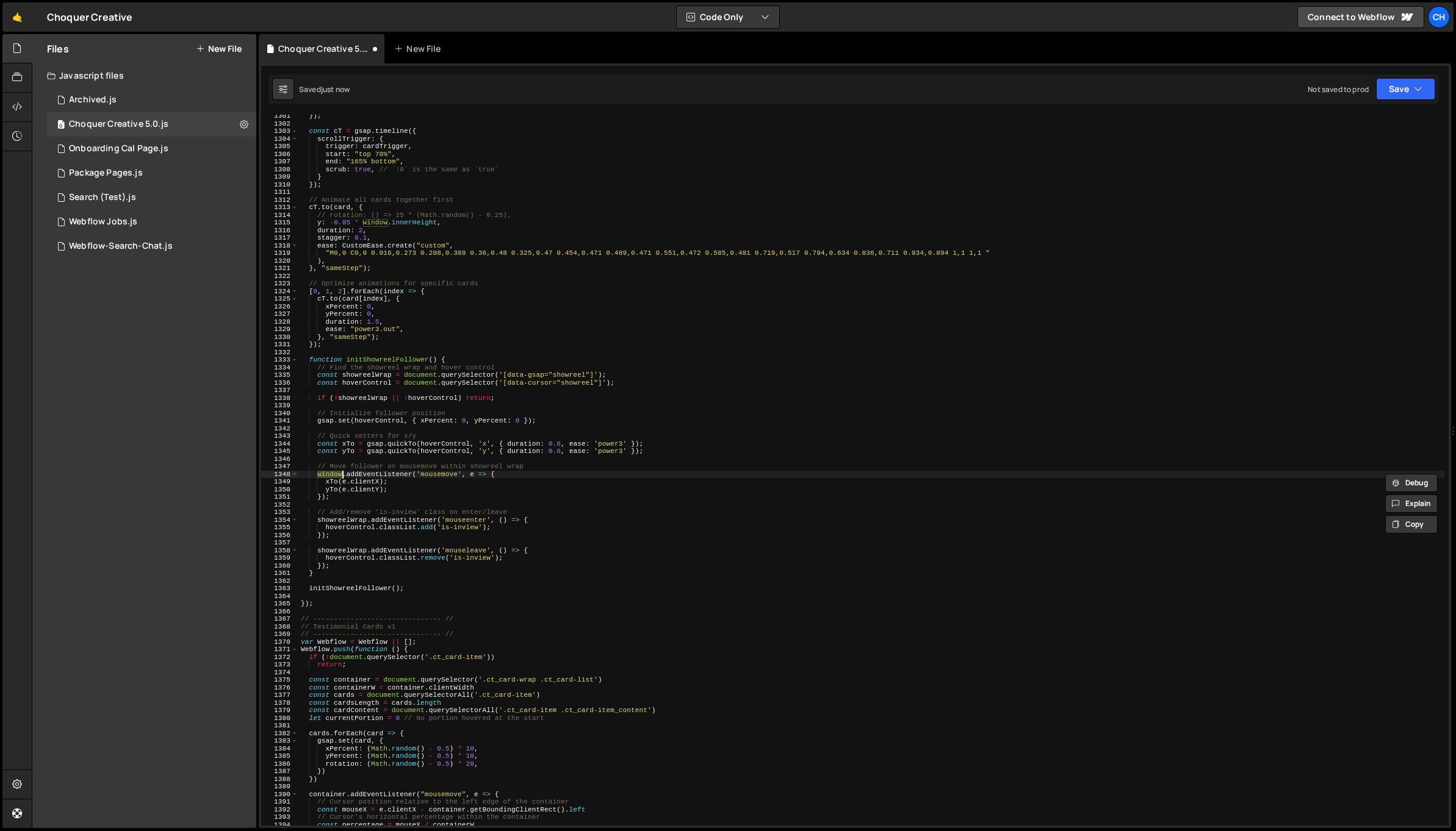
scroll to position [9915, 0]
click at [462, 419] on div "}) ; const cT = gsap . timeline ({ scrollTrigger : { trigger : cardTrigger , st…" at bounding box center [871, 475] width 1146 height 727
click at [522, 423] on div "}) ; const cT = gsap . timeline ({ scrollTrigger : { trigger : cardTrigger , st…" at bounding box center [871, 475] width 1146 height 727
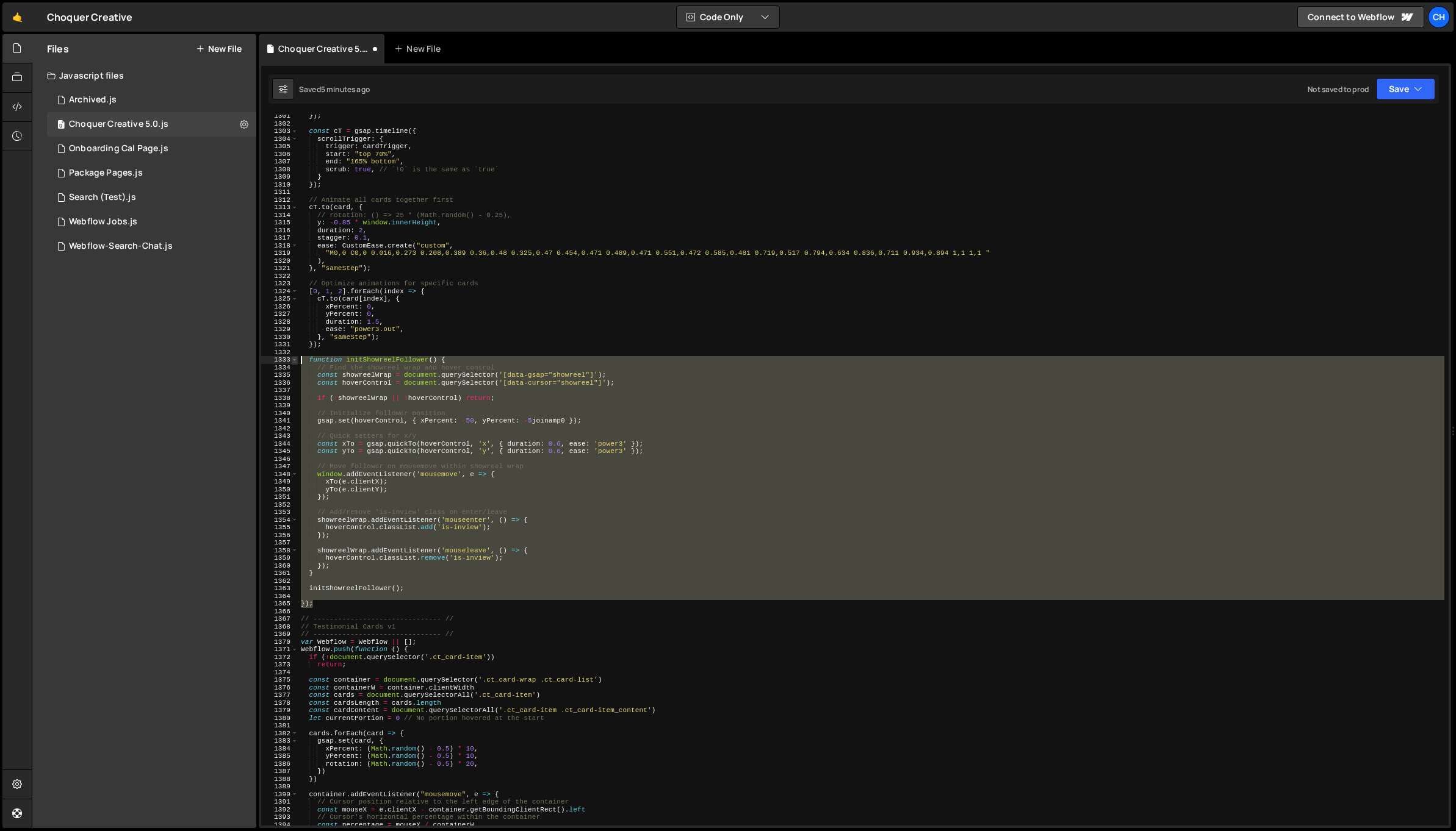
drag, startPoint x: 322, startPoint y: 606, endPoint x: 291, endPoint y: 358, distance: 249.9
click at [291, 358] on div "gsap.set(hoverControl, { xPercent: -50, yPercent: -5joinamp0 }); 1301 1302 1303…" at bounding box center [855, 471] width 1187 height 712
click at [337, 449] on div "}) ; const cT = gsap . timeline ({ scrollTrigger : { trigger : cardTrigger , st…" at bounding box center [871, 471] width 1146 height 712
type textarea "const yTo = gsap.quickTo(hoverControl, 'y', { duration: 0.6, ease: 'power3' });"
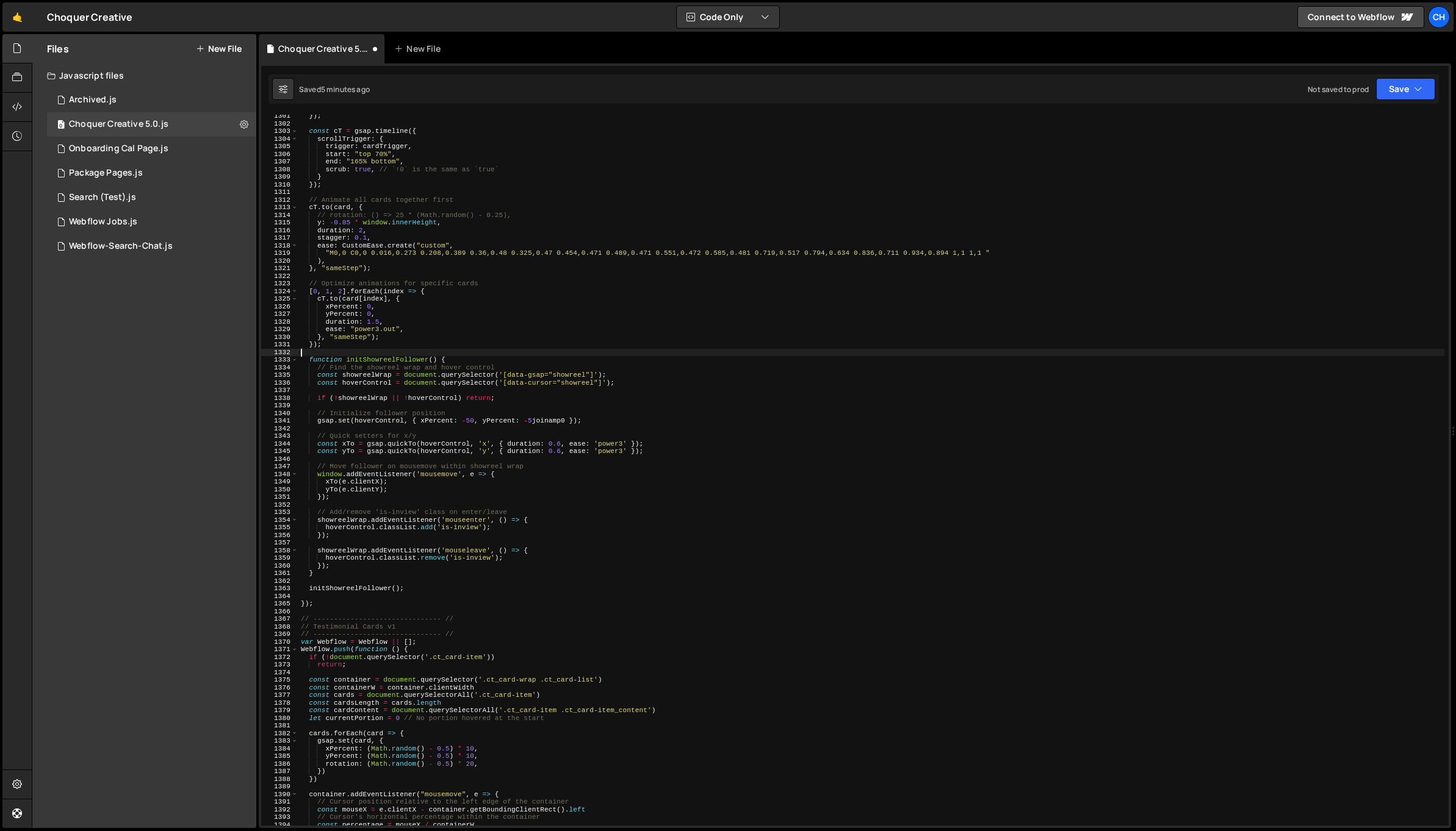
drag, startPoint x: 449, startPoint y: 352, endPoint x: 453, endPoint y: 358, distance: 7.2
click at [450, 354] on div "}) ; const cT = gsap . timeline ({ scrollTrigger : { trigger : cardTrigger , st…" at bounding box center [871, 475] width 1146 height 727
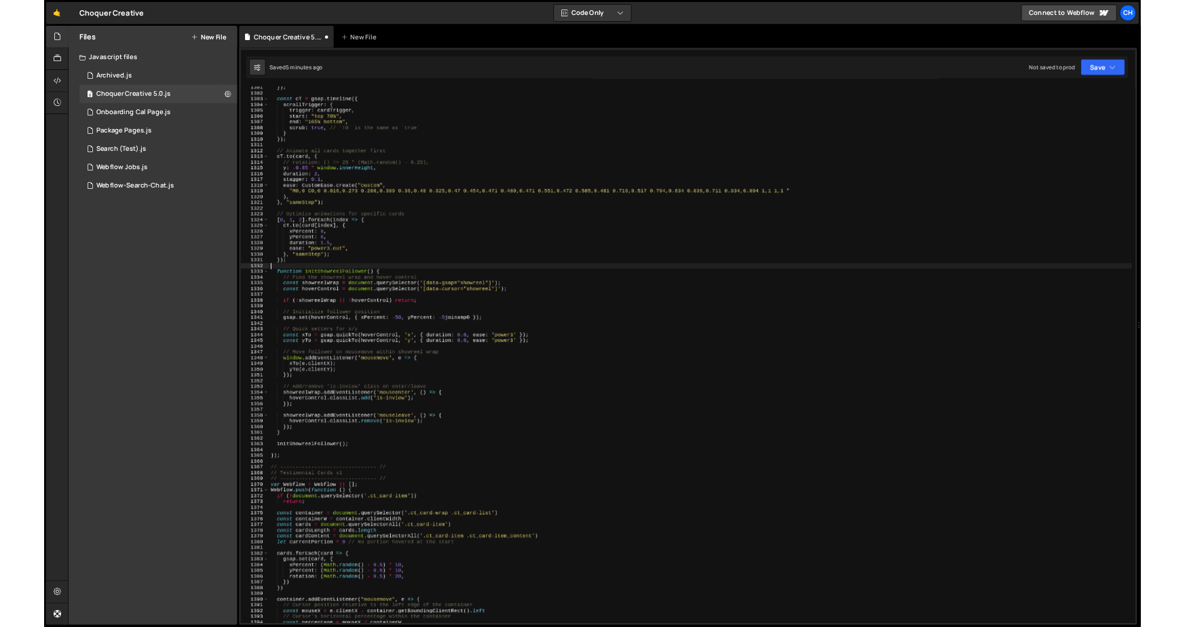
scroll to position [0, 0]
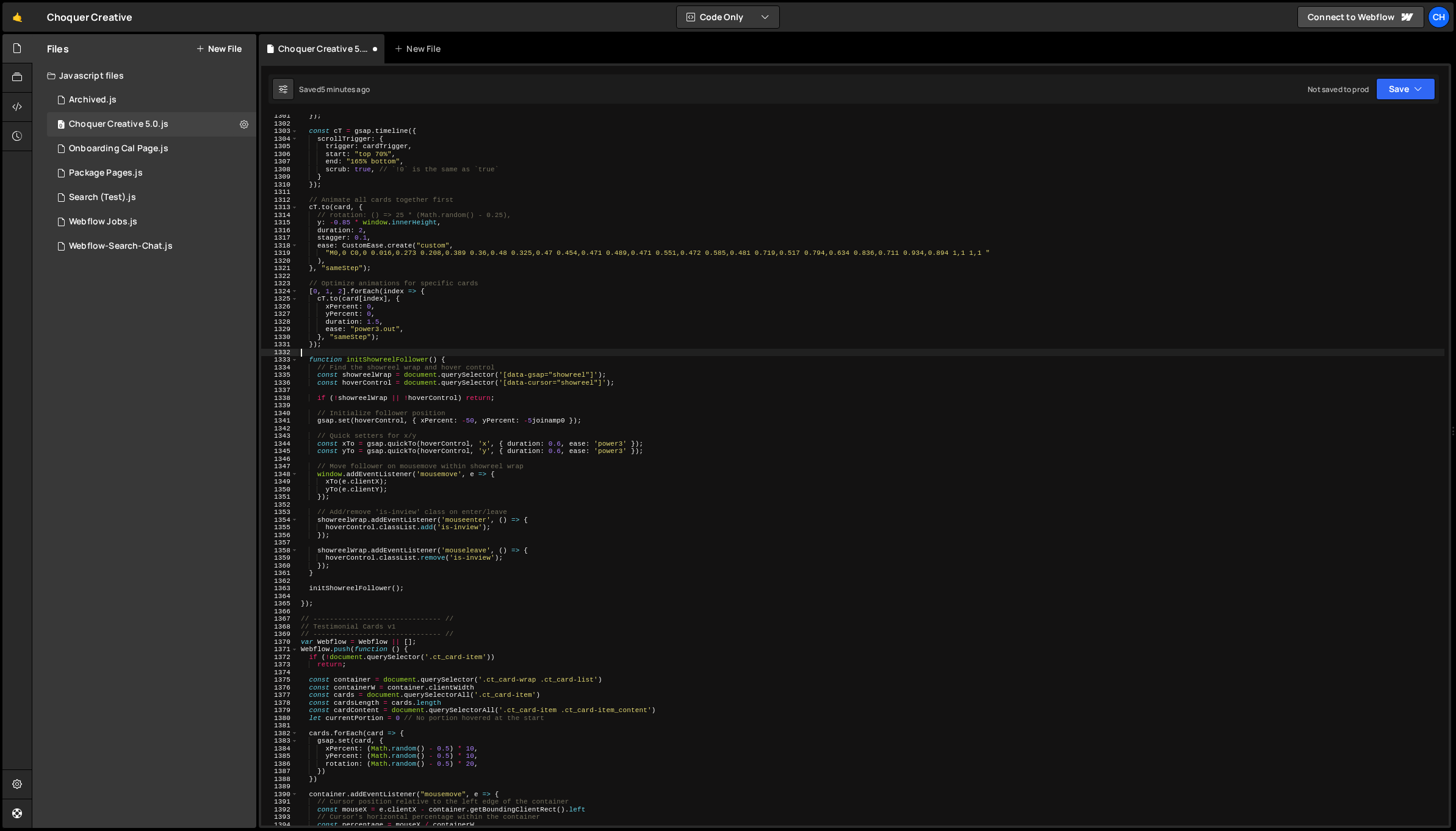
click at [453, 358] on div "}) ; const cT = gsap . timeline ({ scrollTrigger : { trigger : cardTrigger , st…" at bounding box center [871, 475] width 1146 height 727
type textarea "function initShowreelFollower() {"
click at [411, 580] on div "}) ; const cT = gsap . timeline ({ scrollTrigger : { trigger : cardTrigger , st…" at bounding box center [871, 475] width 1146 height 727
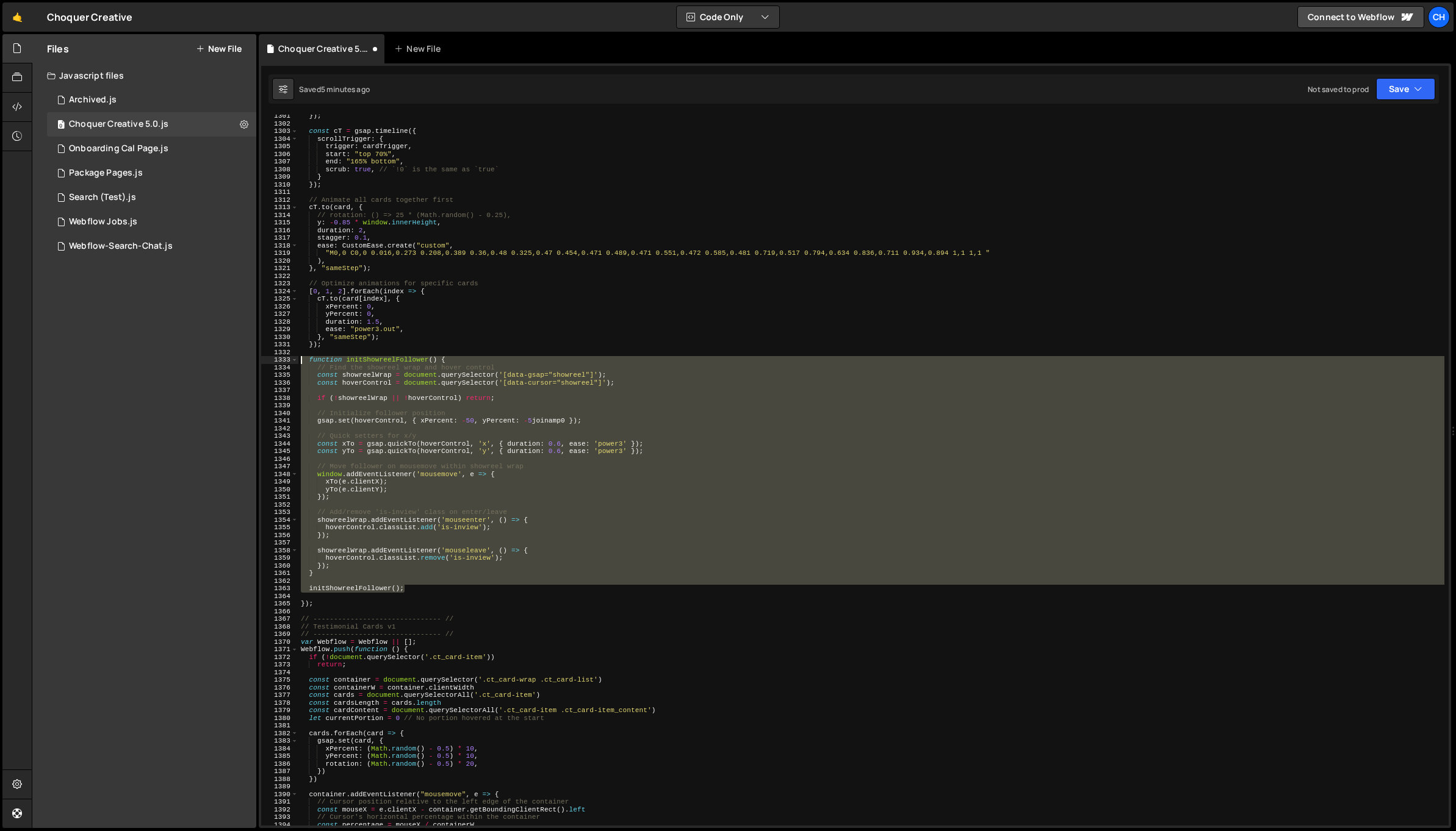
drag, startPoint x: 413, startPoint y: 592, endPoint x: 272, endPoint y: 360, distance: 271.5
click at [272, 360] on div "1301 1302 1303 1304 1305 1306 1307 1308 1309 1310 1311 1312 1313 1314 1315 1316…" at bounding box center [855, 471] width 1187 height 712
paste textarea "initShowreelFollower();"
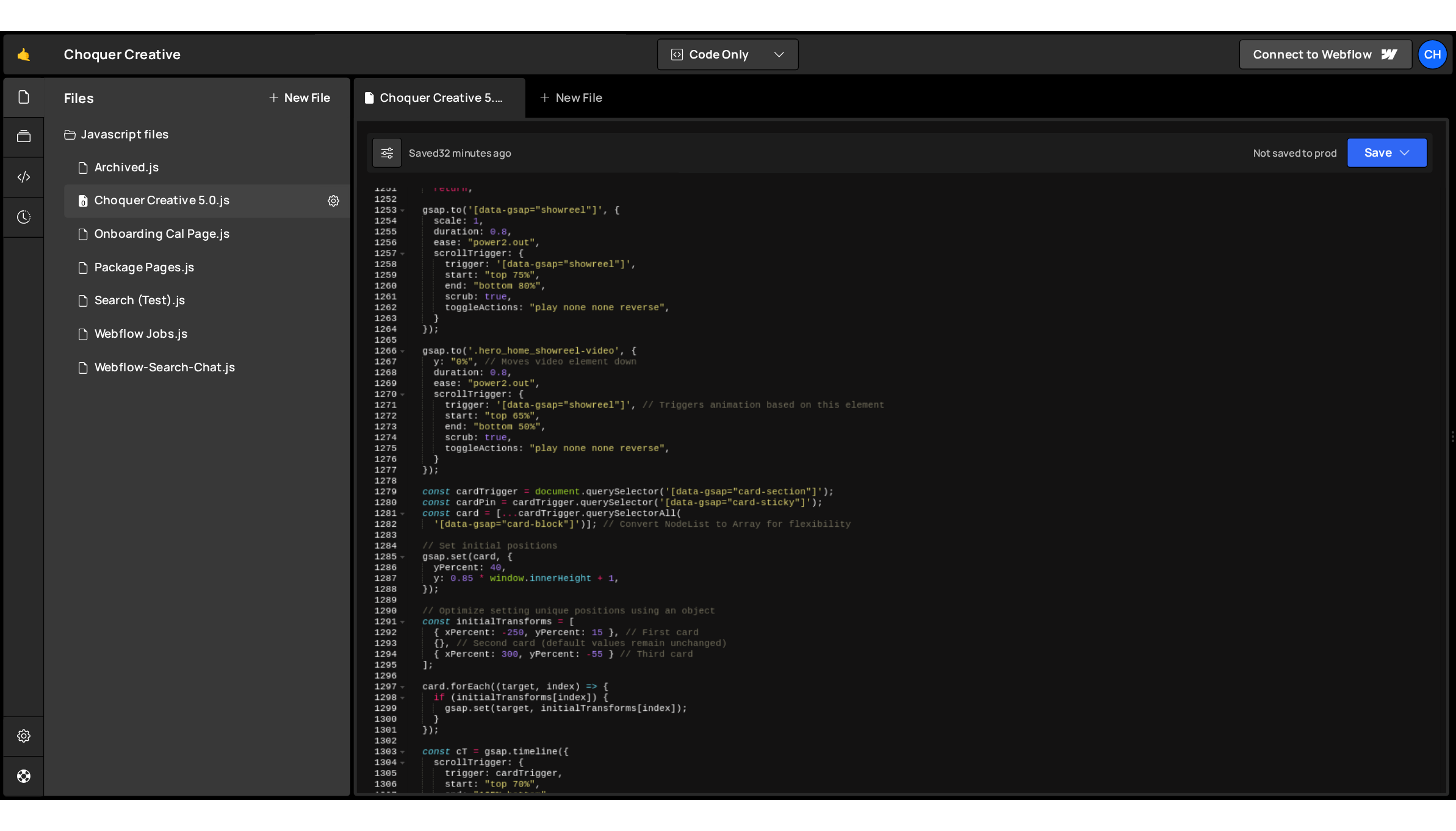
scroll to position [9915, 0]
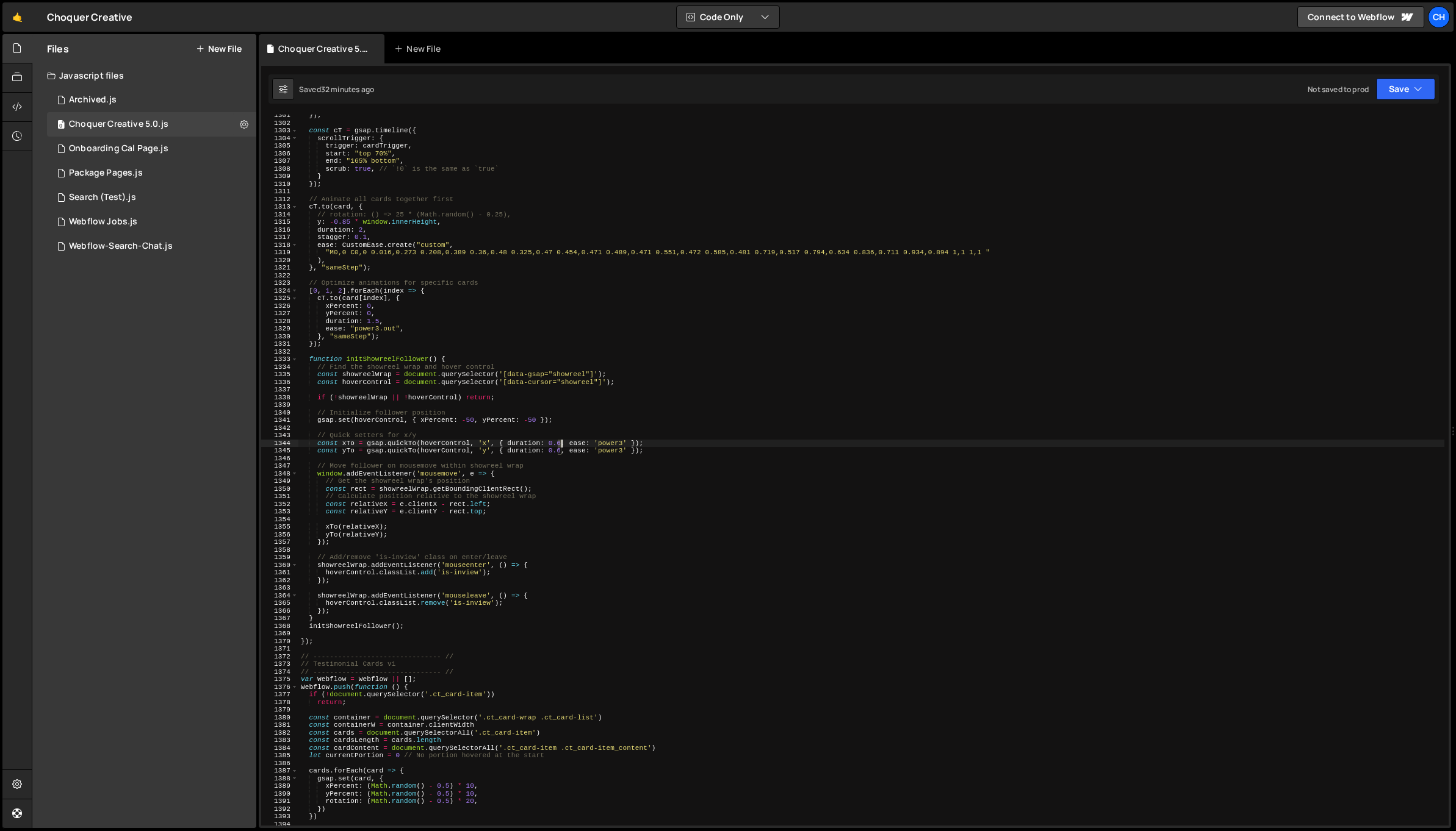
click at [560, 442] on div "}) ; const cT = gsap . timeline ({ scrollTrigger : { trigger : cardTrigger , st…" at bounding box center [871, 474] width 1146 height 727
click at [550, 442] on div "}) ; const cT = gsap . timeline ({ scrollTrigger : { trigger : cardTrigger , st…" at bounding box center [871, 474] width 1146 height 727
click at [562, 448] on div "}) ; const cT = gsap . timeline ({ scrollTrigger : { trigger : cardTrigger , st…" at bounding box center [871, 474] width 1146 height 727
click at [570, 423] on div "}) ; const cT = gsap . timeline ({ scrollTrigger : { trigger : cardTrigger , st…" at bounding box center [871, 474] width 1146 height 727
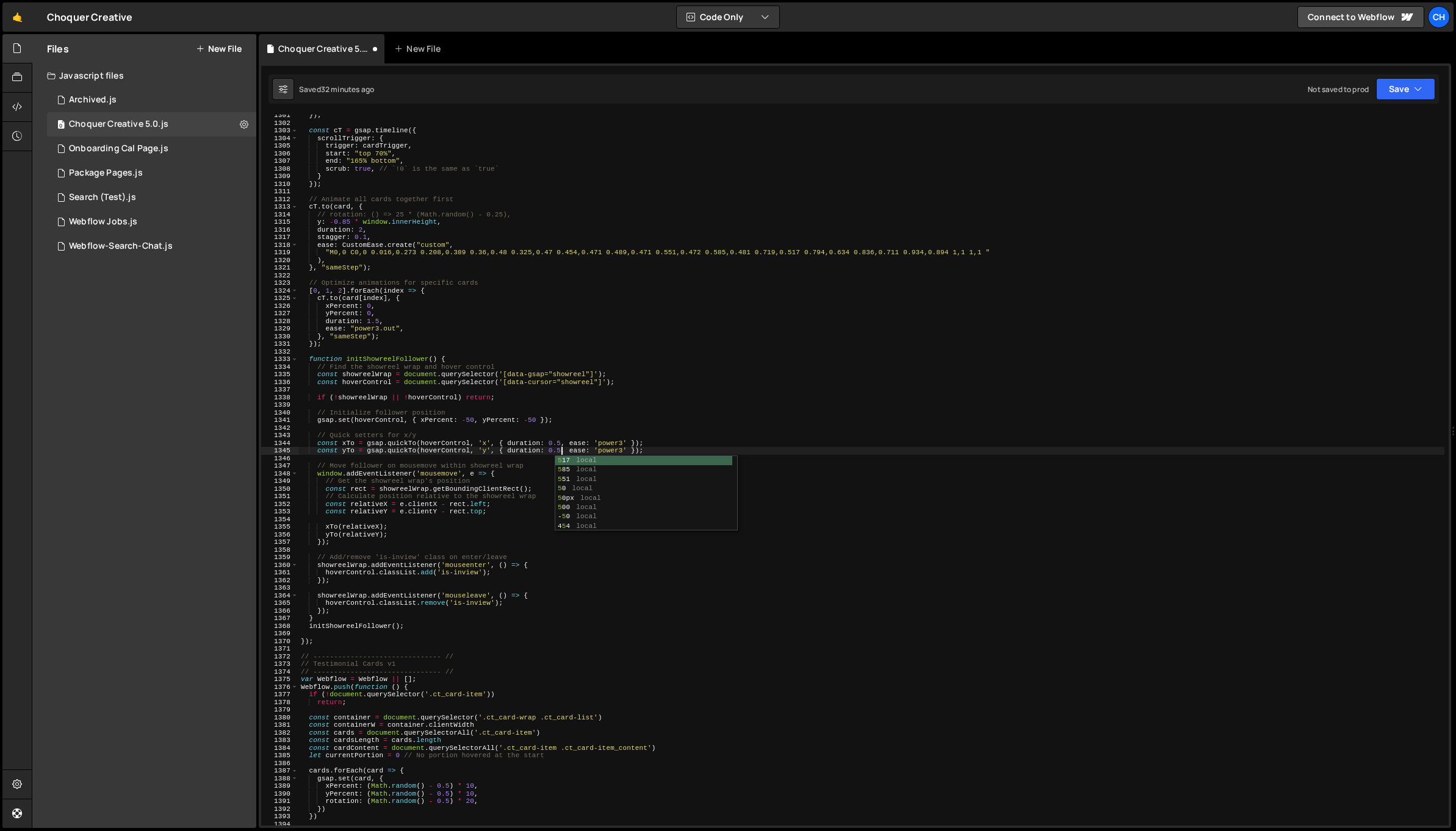
scroll to position [0, 22]
click at [486, 484] on div "}) ; const cT = gsap . timeline ({ scrollTrigger : { trigger : cardTrigger , st…" at bounding box center [871, 474] width 1146 height 727
type textarea "// Get the showreel wrap's position"
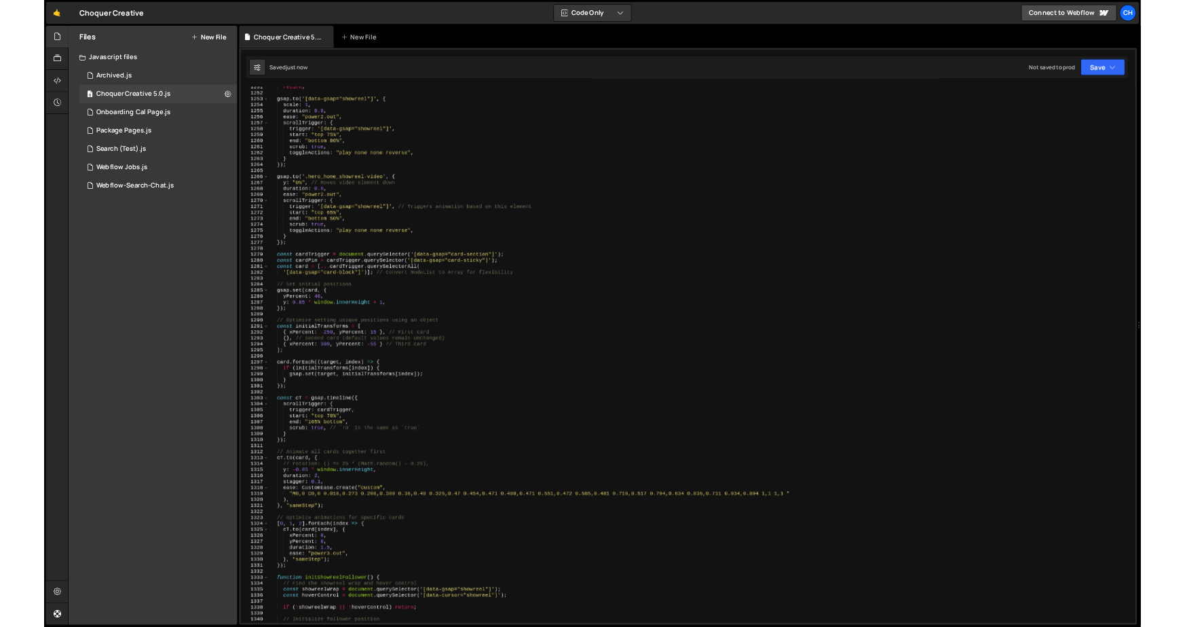
scroll to position [11037, 0]
